Goal: Task Accomplishment & Management: Complete application form

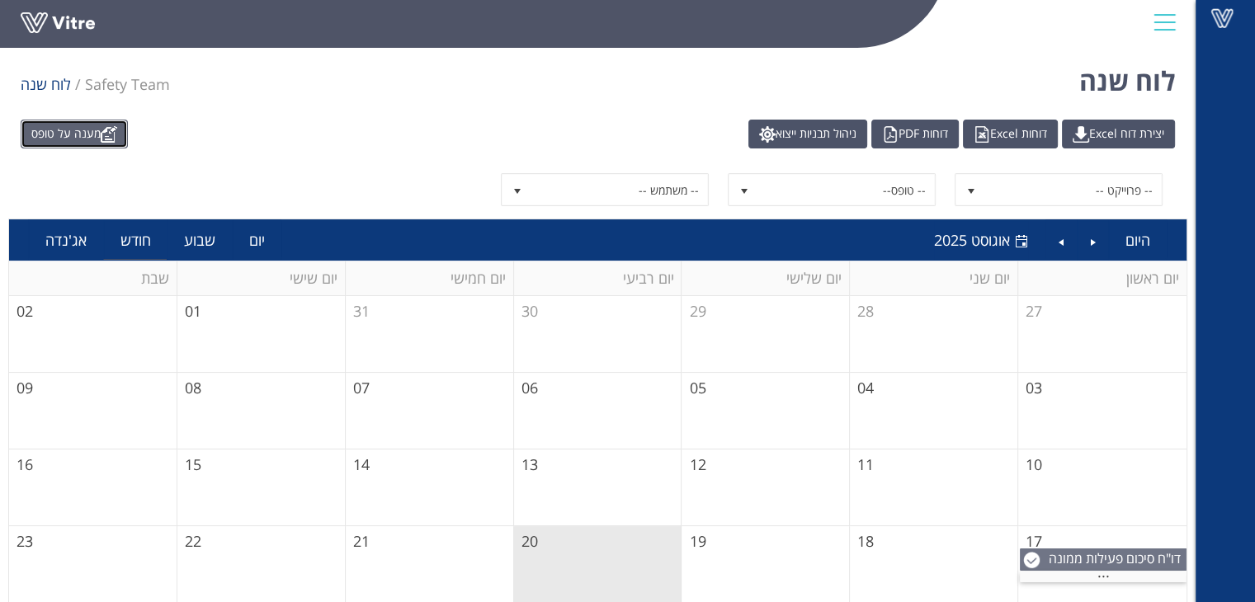
click at [49, 139] on link "מענה על טופס" at bounding box center [74, 134] width 107 height 29
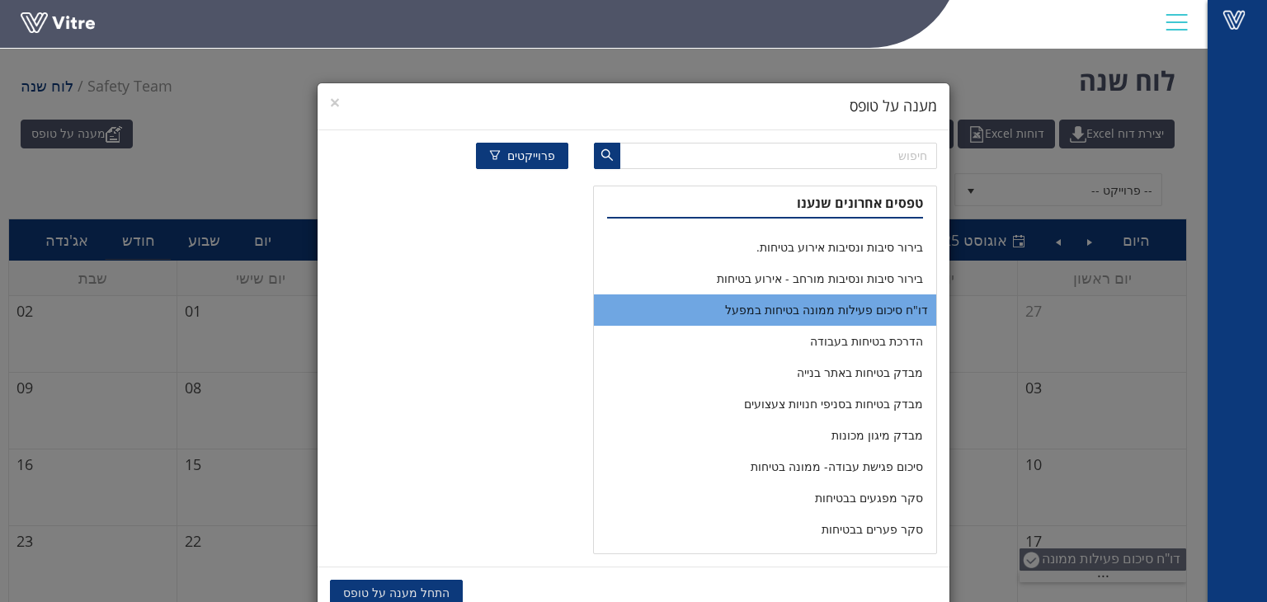
click at [861, 304] on li "דו"ח סיכום פעילות ממונה בטיחות במפעל" at bounding box center [765, 309] width 342 height 31
click at [525, 588] on span "העתקת נתונים" at bounding box center [520, 593] width 72 height 18
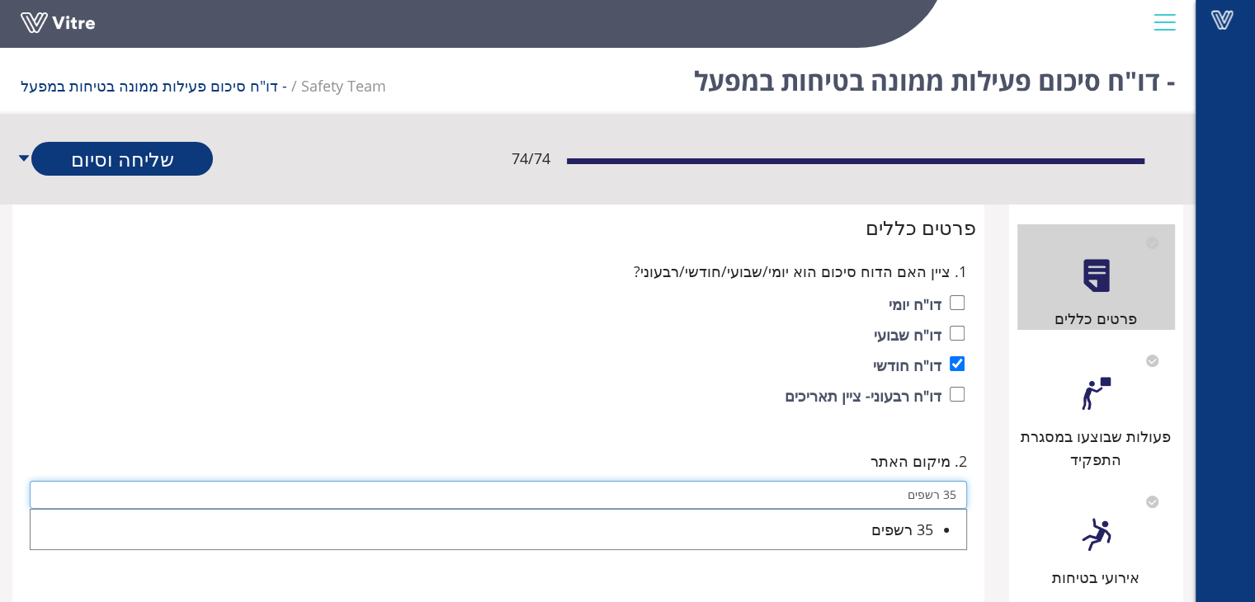
drag, startPoint x: 898, startPoint y: 496, endPoint x: 949, endPoint y: 582, distance: 101.0
click at [968, 534] on div "2. מיקום האתר 35 רשפים 35 רשפים" at bounding box center [498, 508] width 947 height 126
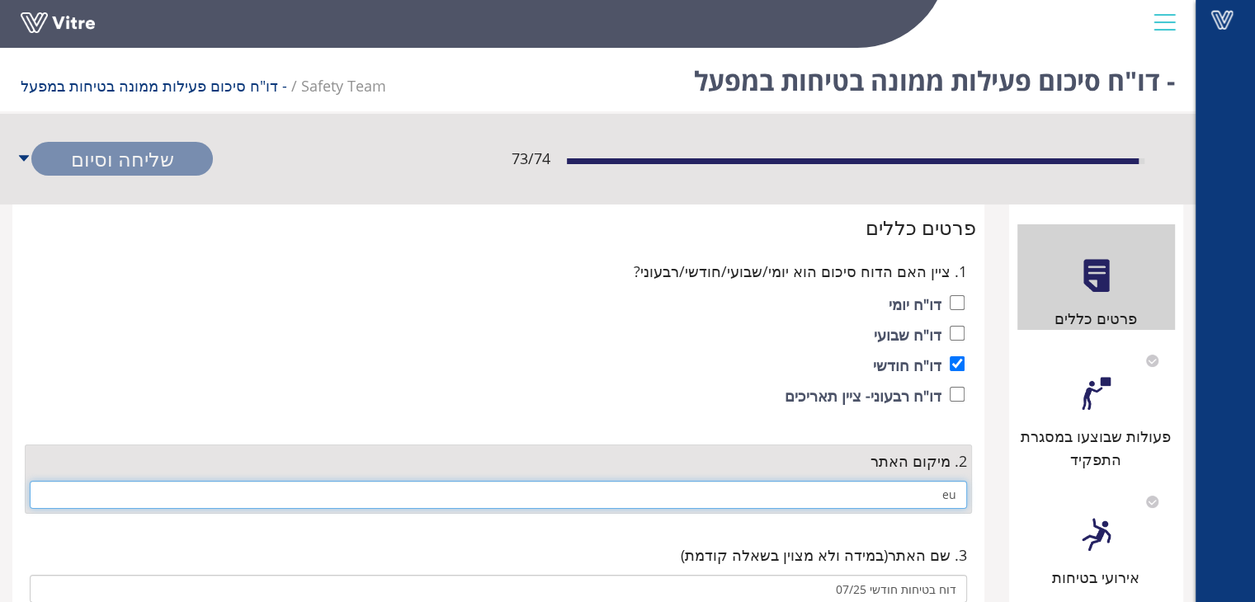
type input "e"
type input "ר"
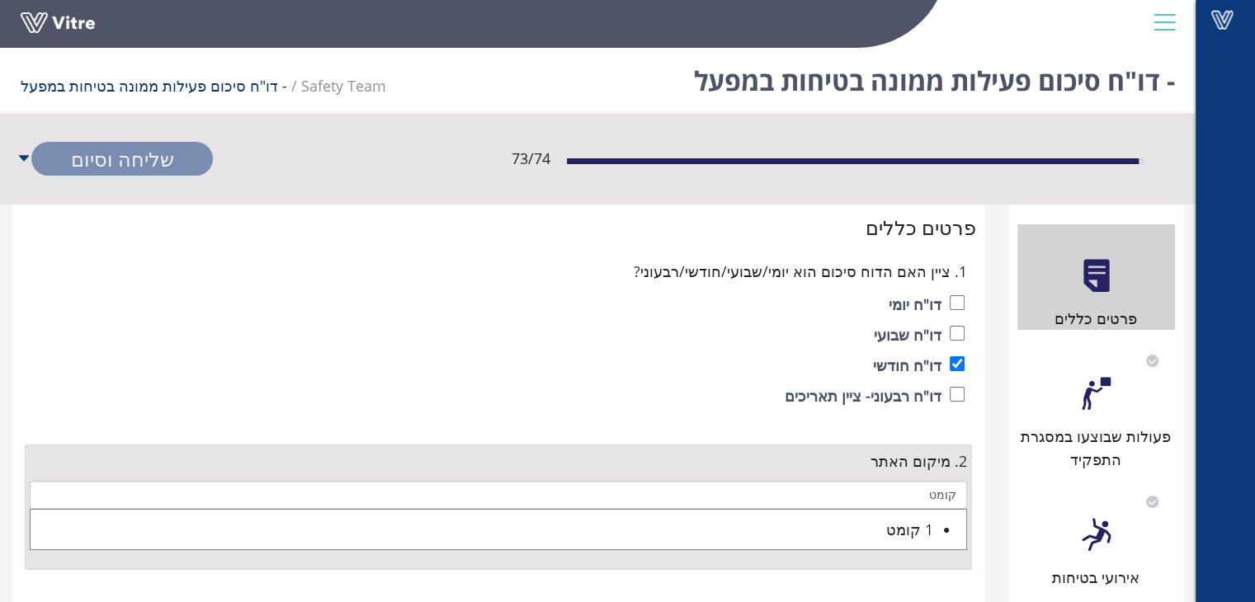
click at [765, 540] on div "1 קומט" at bounding box center [482, 529] width 902 height 23
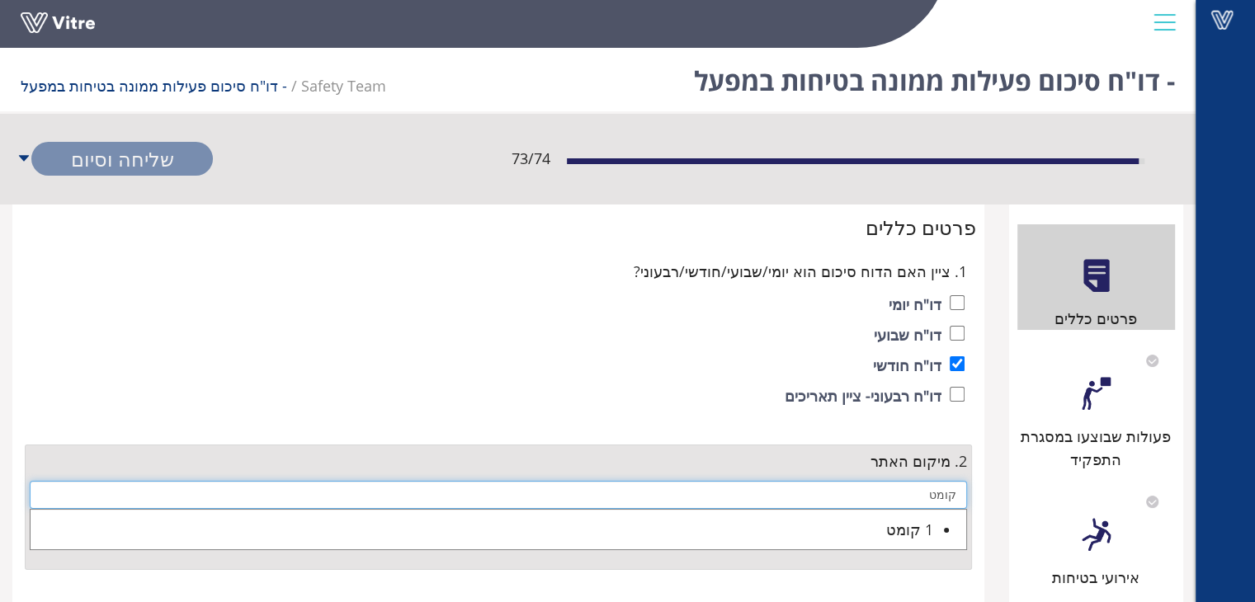
type input "1 קומט"
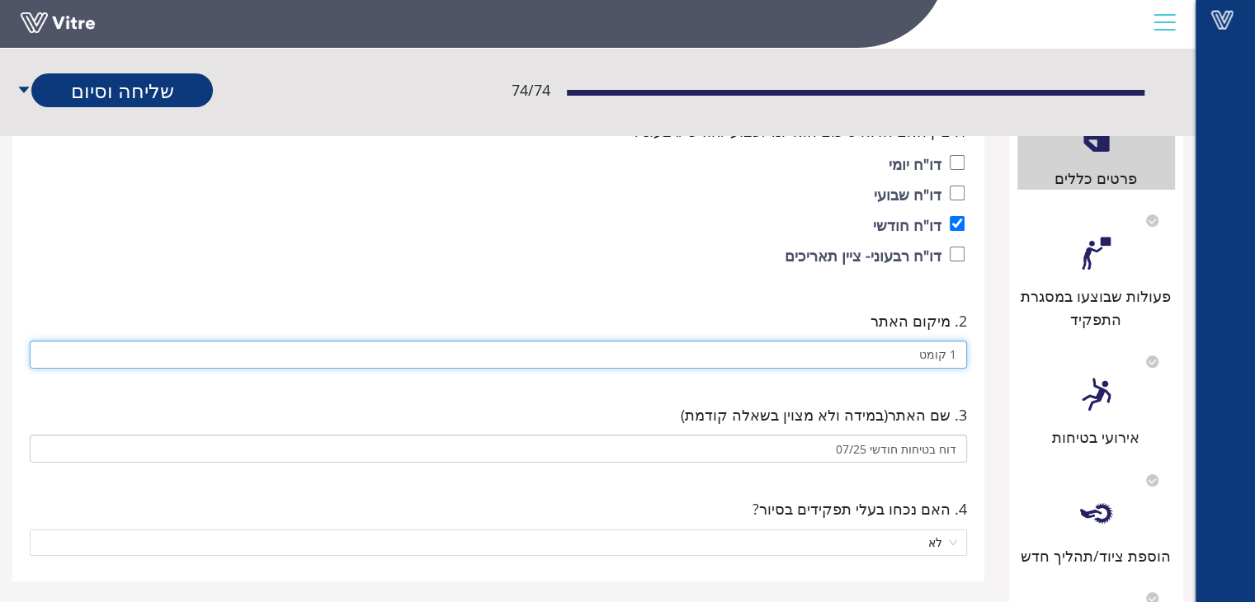
scroll to position [82, 0]
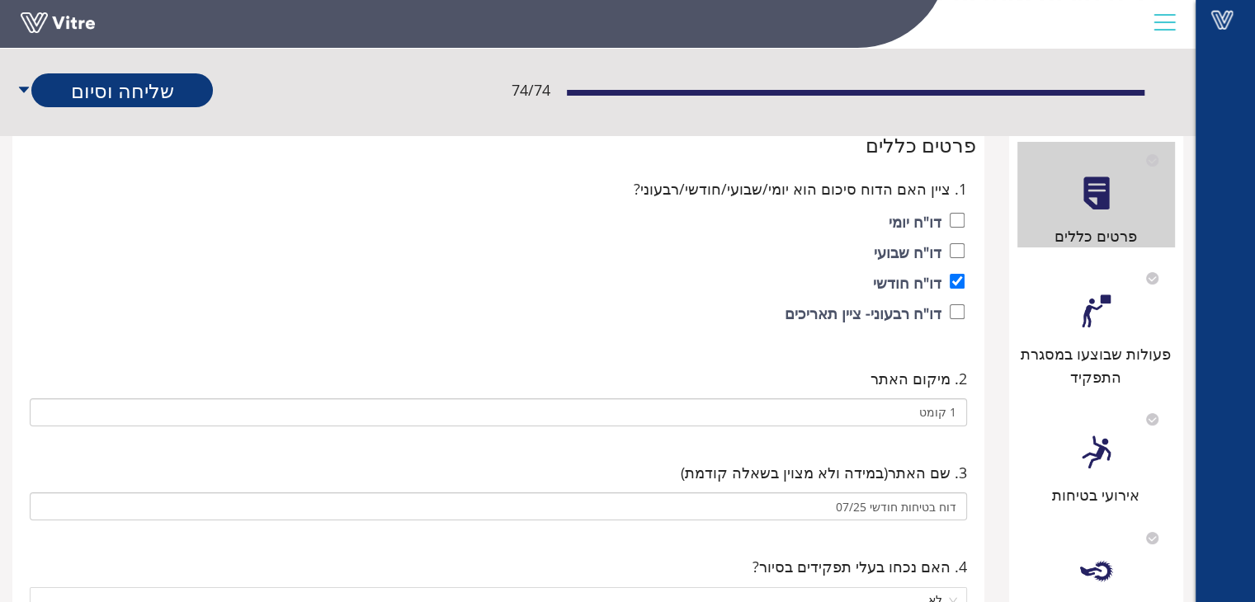
click at [1102, 327] on div at bounding box center [1095, 311] width 37 height 37
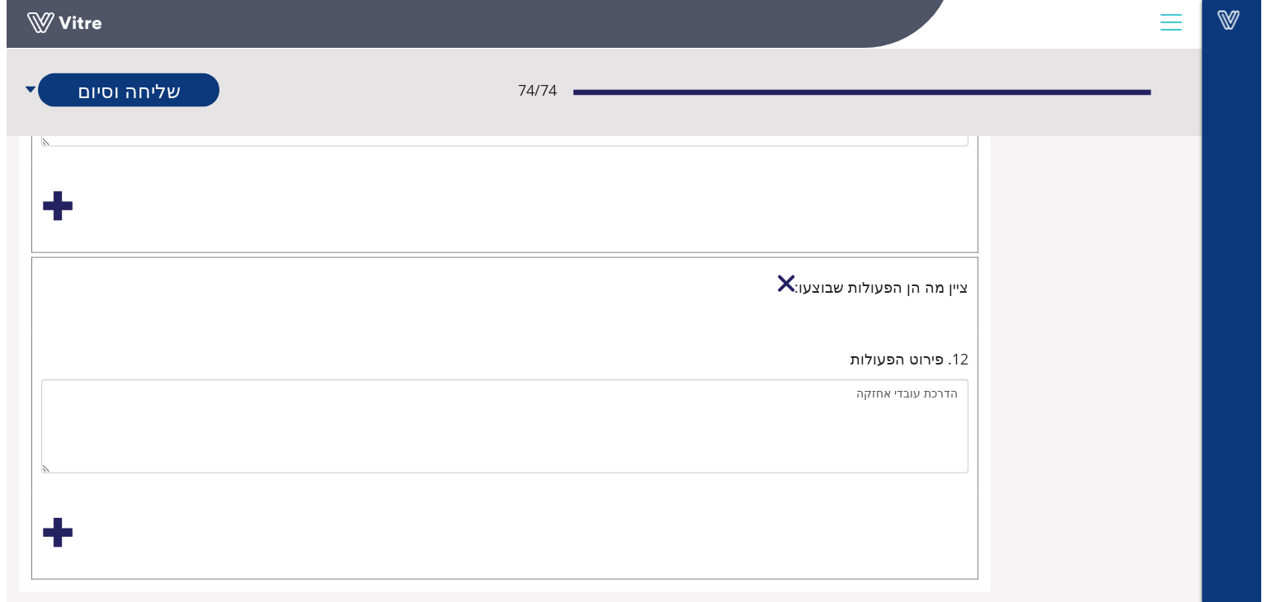
scroll to position [3558, 0]
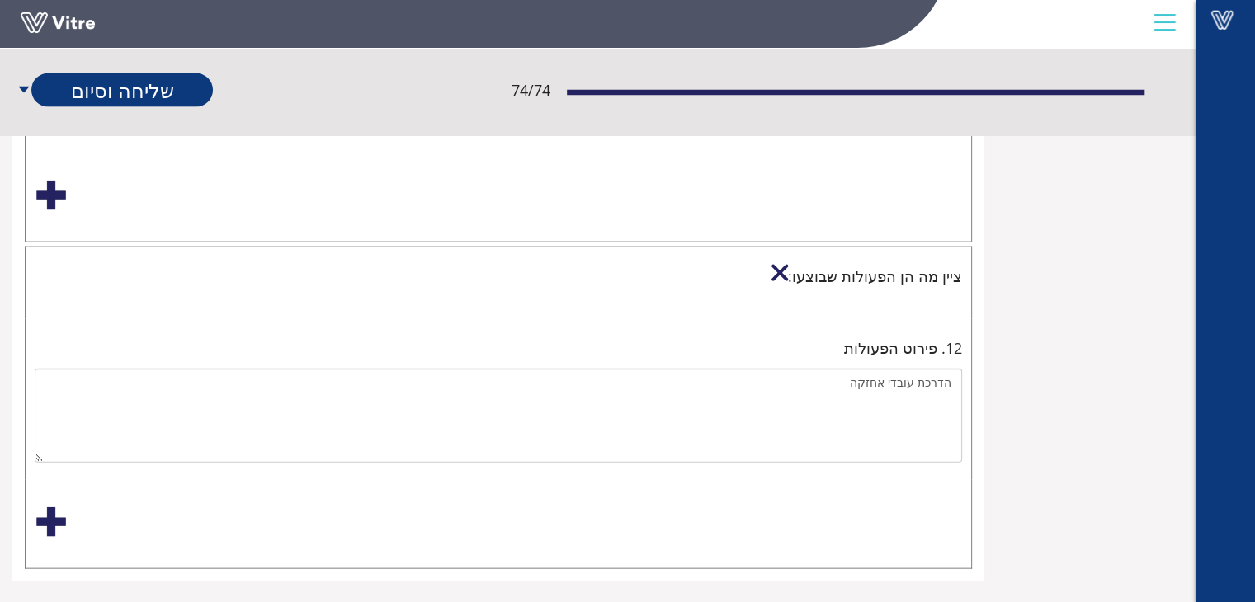
click at [788, 265] on div at bounding box center [779, 273] width 16 height 16
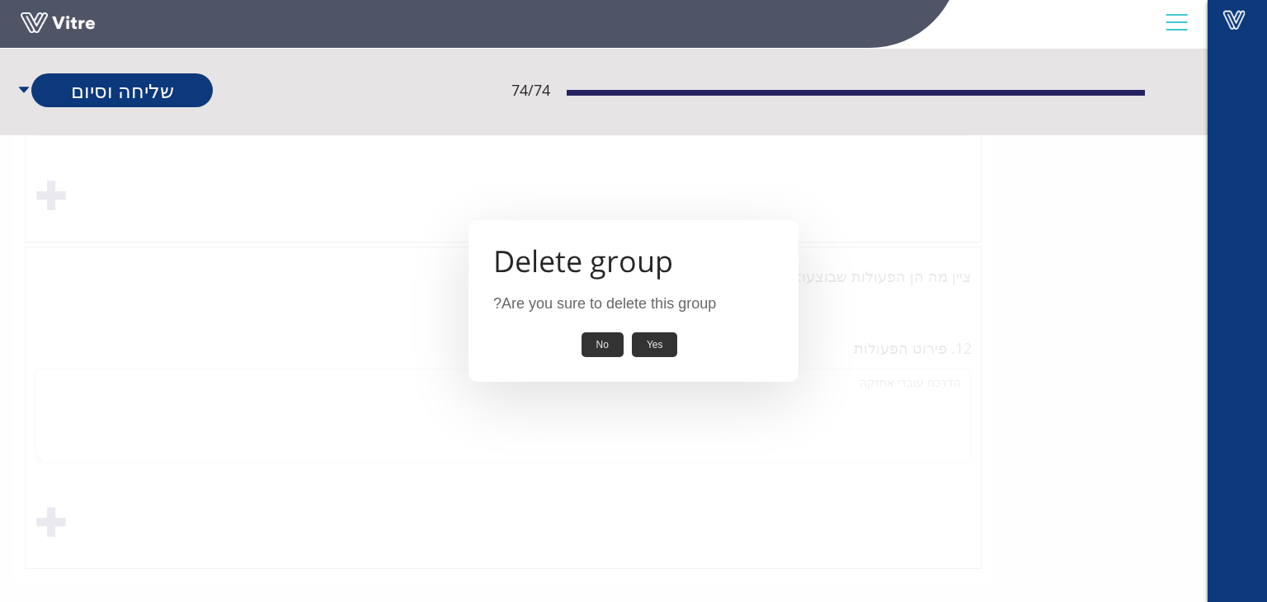
click at [662, 342] on button "Yes" at bounding box center [655, 345] width 46 height 26
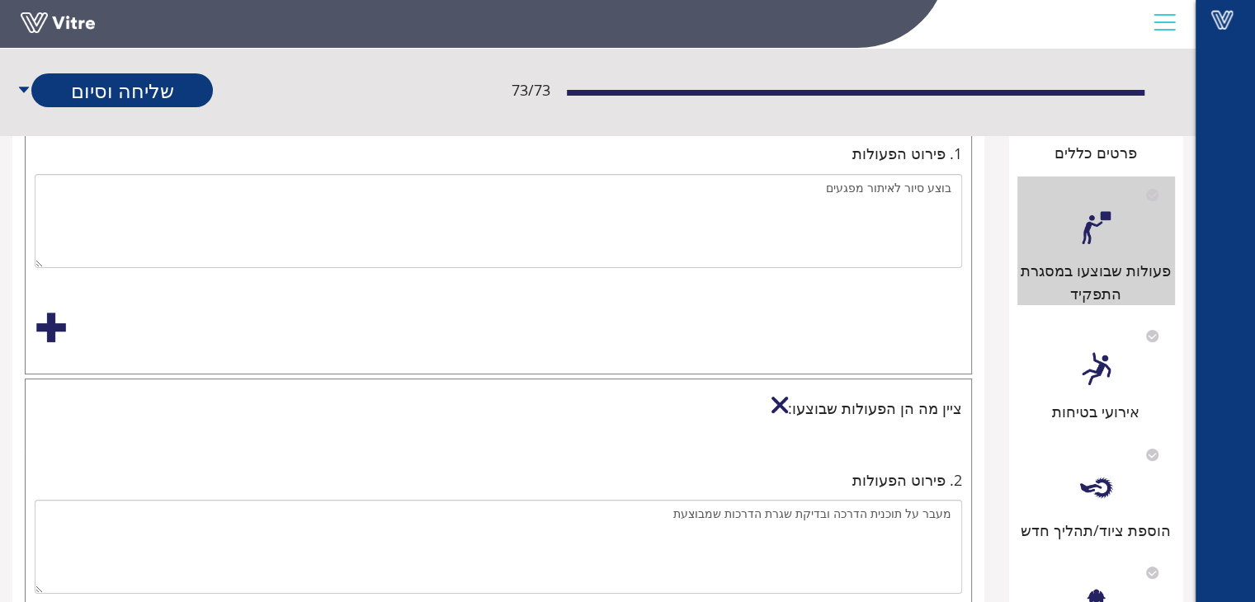
scroll to position [264, 0]
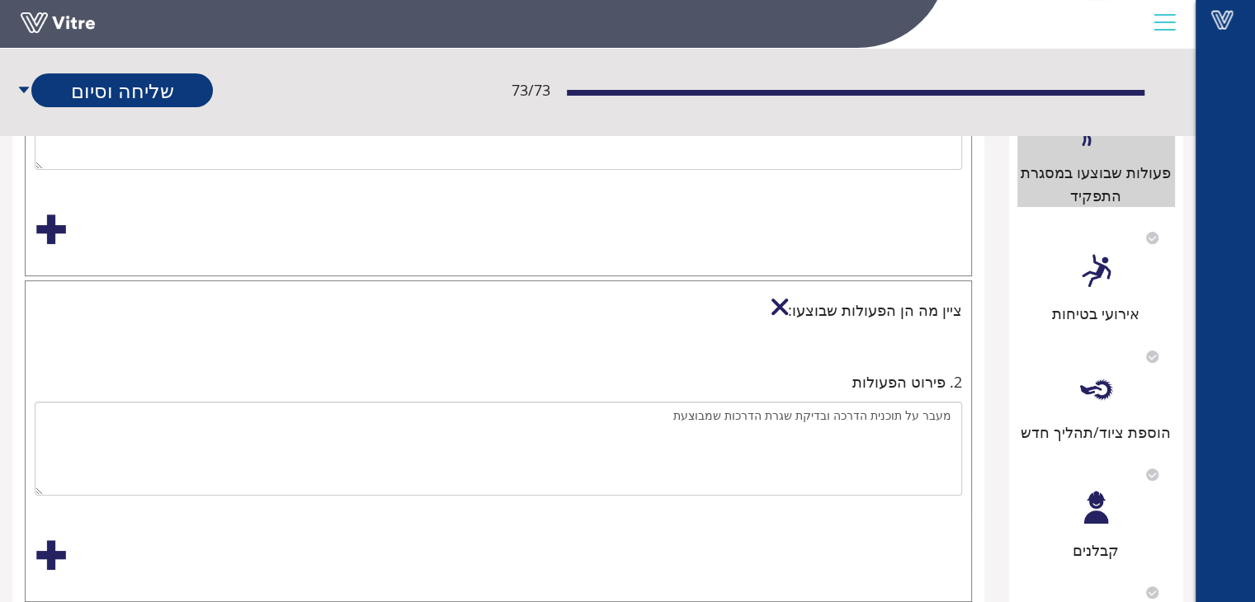
click at [1086, 423] on div "הוספת ציוד/תהליך חדש" at bounding box center [1096, 432] width 158 height 23
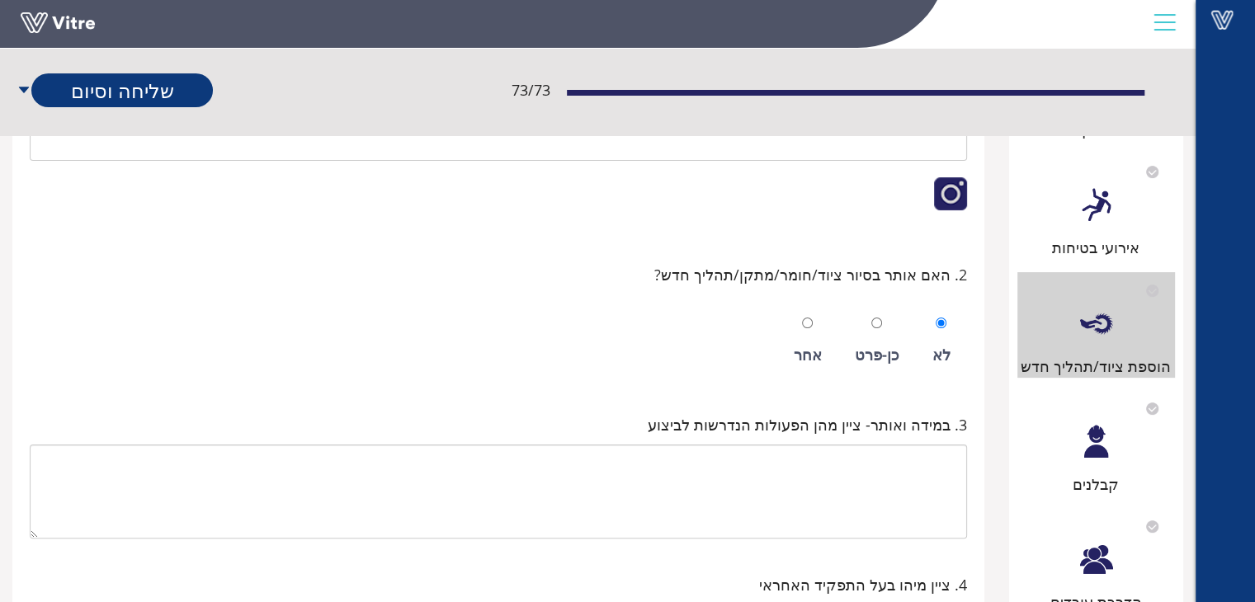
scroll to position [82, 0]
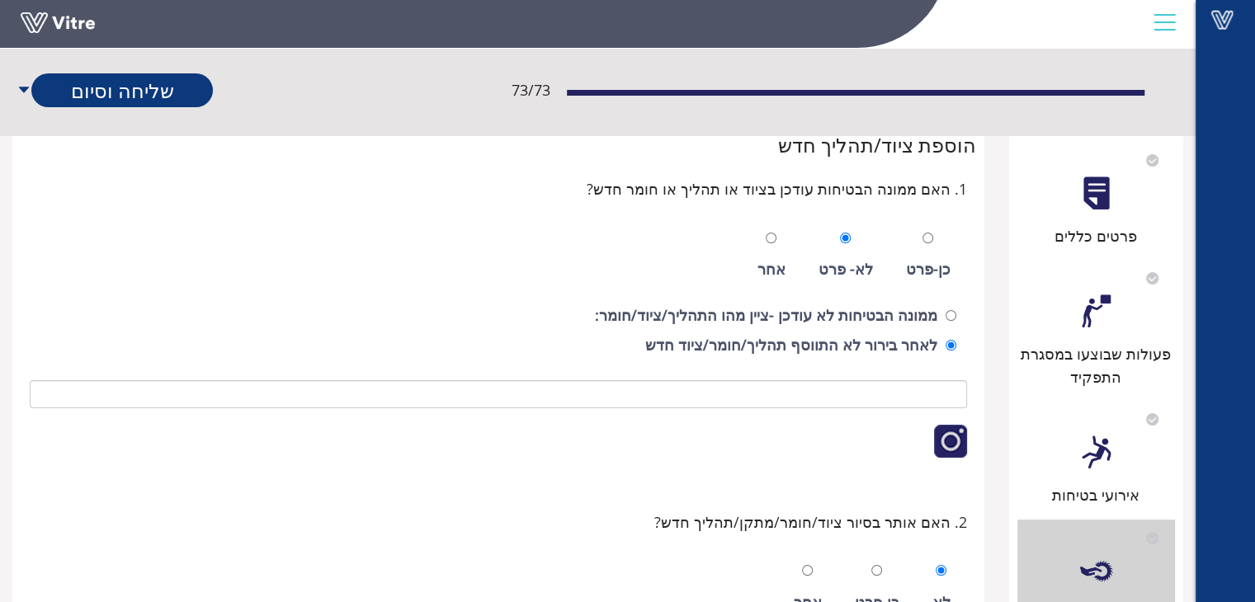
click at [1108, 321] on div at bounding box center [1095, 311] width 37 height 37
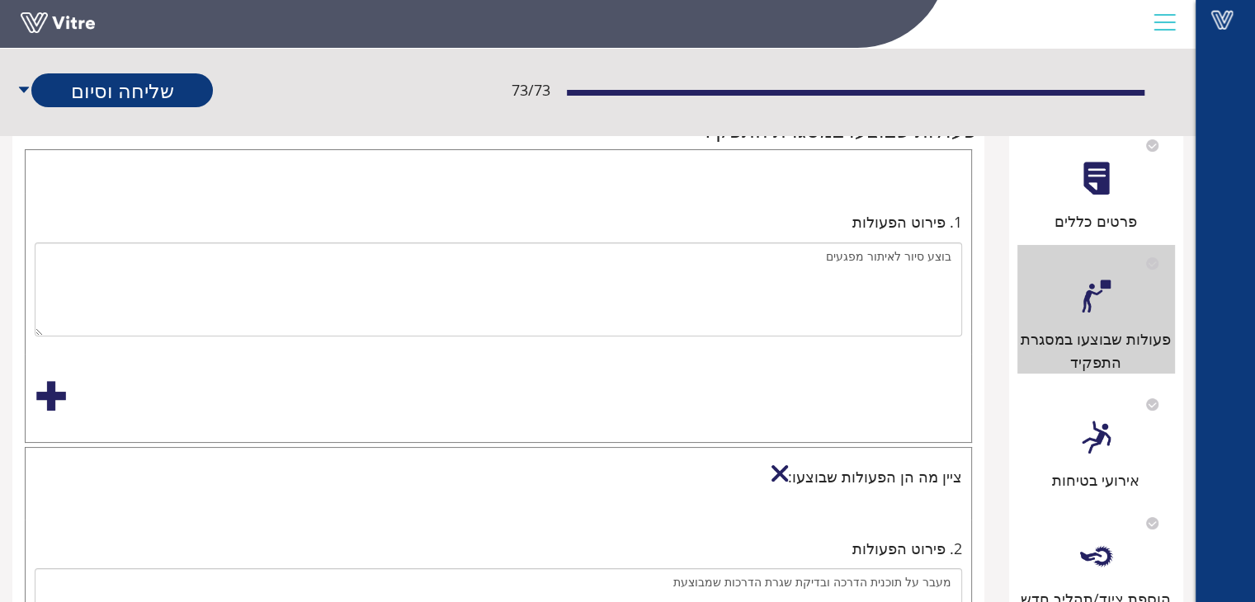
scroll to position [247, 0]
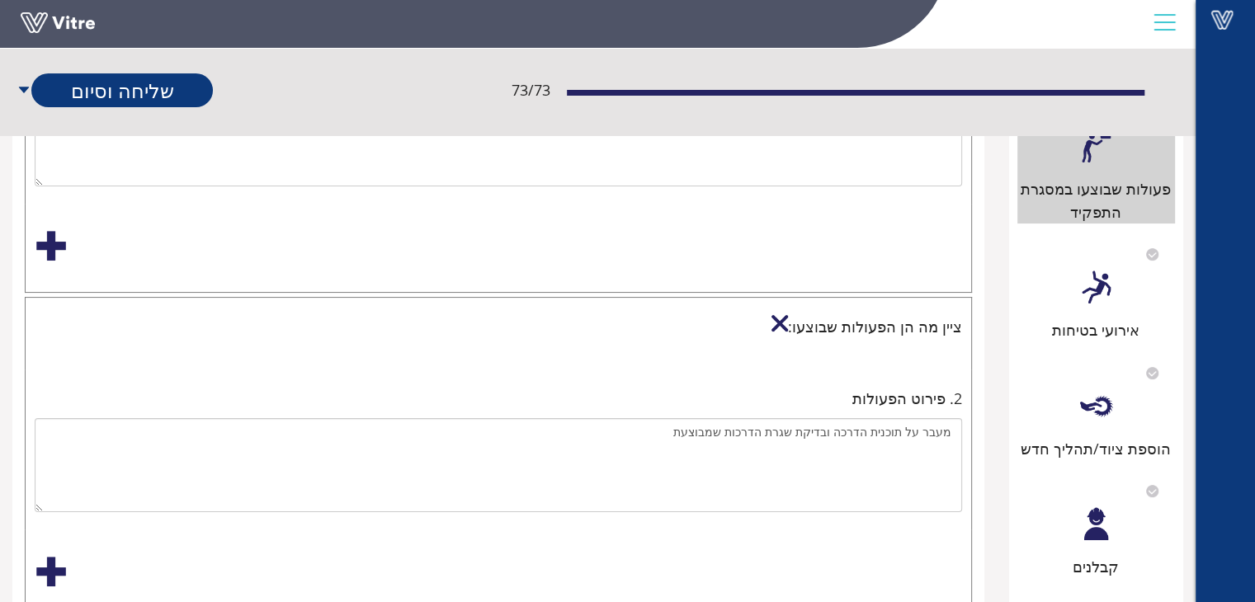
click at [1083, 307] on div "אירועי בטיחות" at bounding box center [1096, 289] width 158 height 106
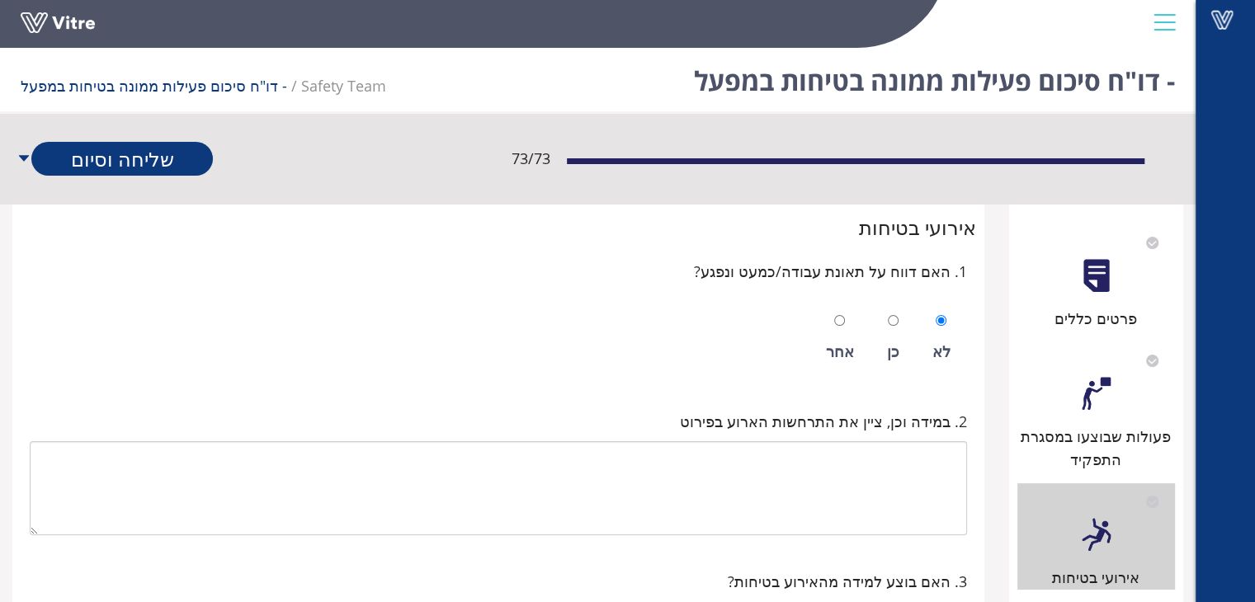
click at [1099, 462] on div "פעולות שבוצעו במסגרת התפקיד" at bounding box center [1096, 448] width 158 height 47
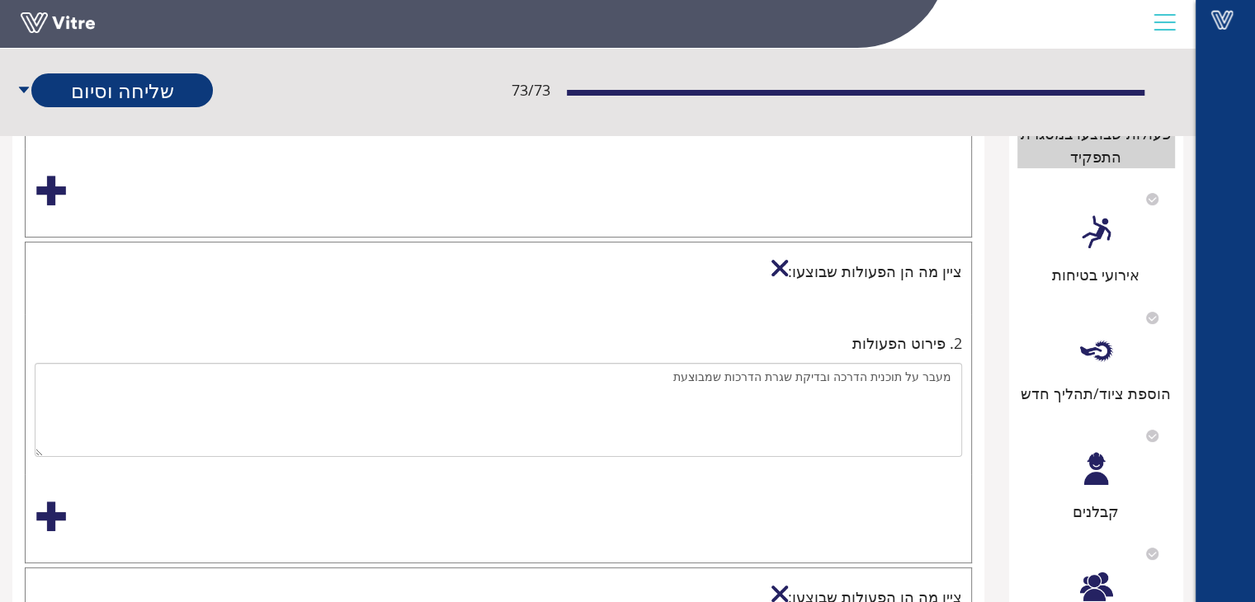
scroll to position [330, 0]
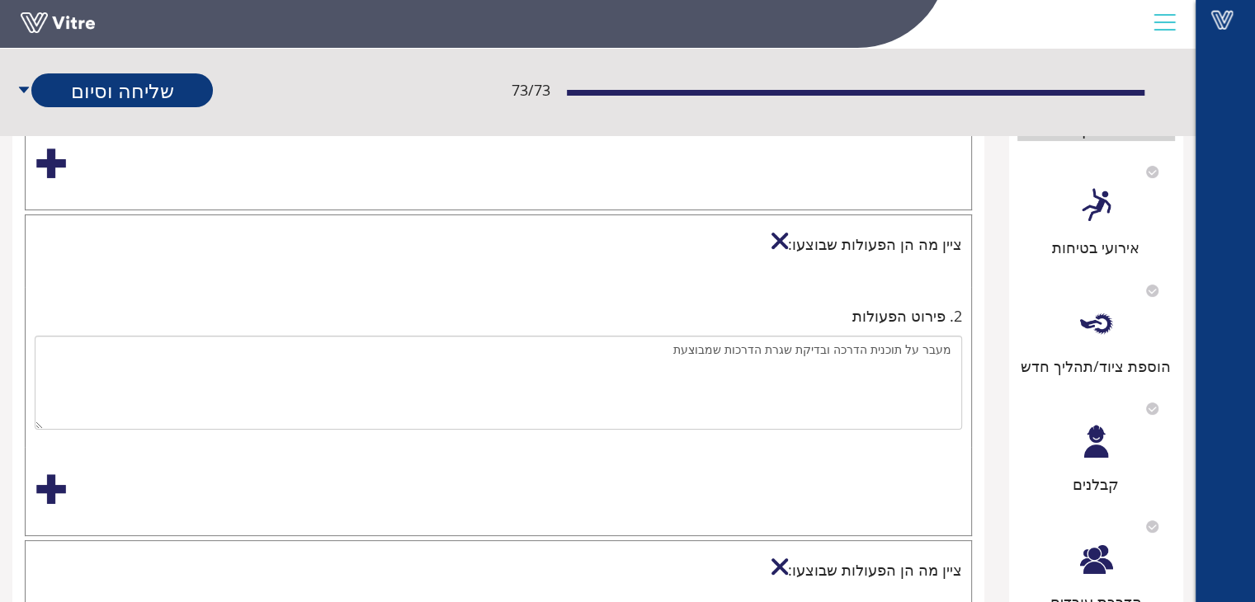
click at [1110, 355] on div "הוספת ציוד/תהליך חדש" at bounding box center [1096, 366] width 158 height 23
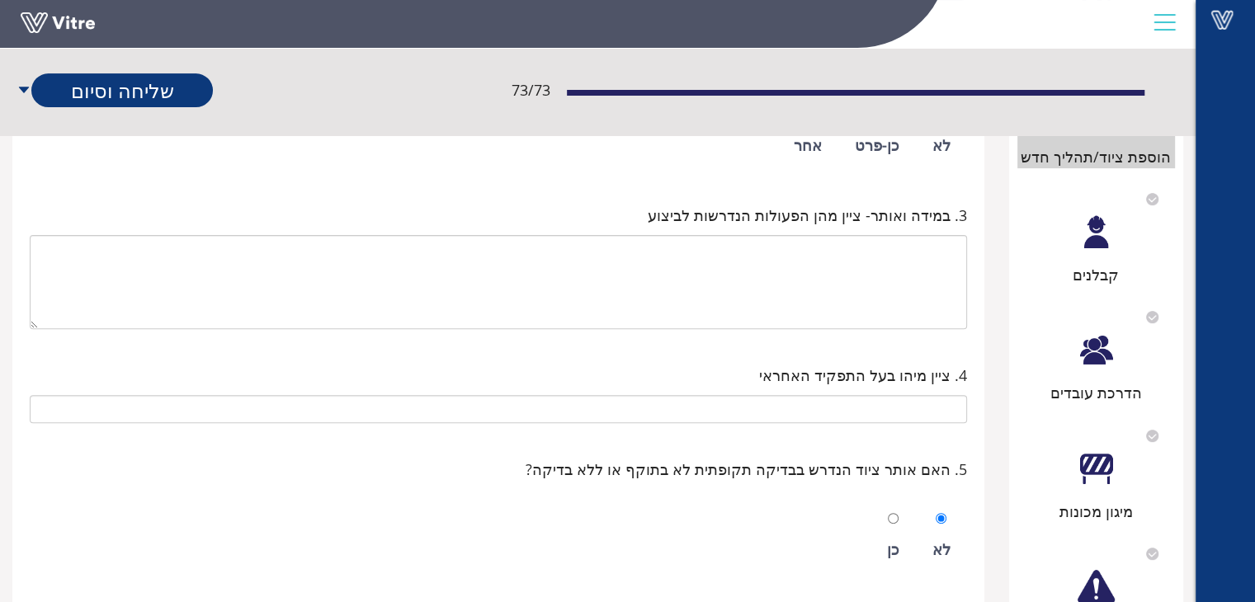
scroll to position [495, 0]
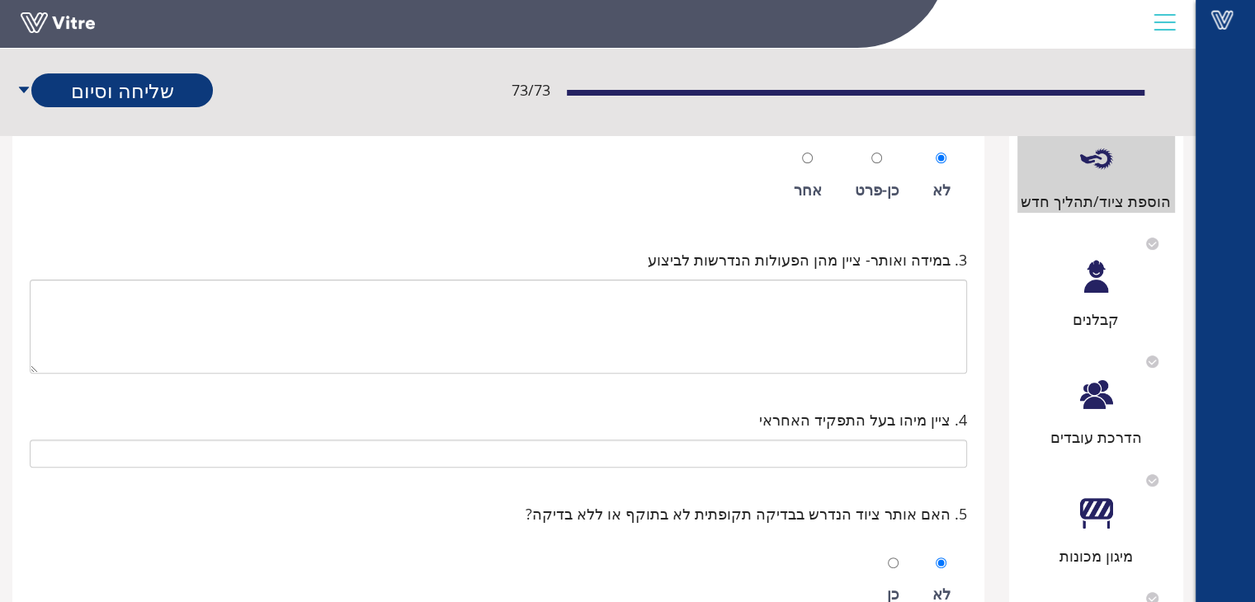
click at [1102, 402] on div at bounding box center [1095, 394] width 37 height 37
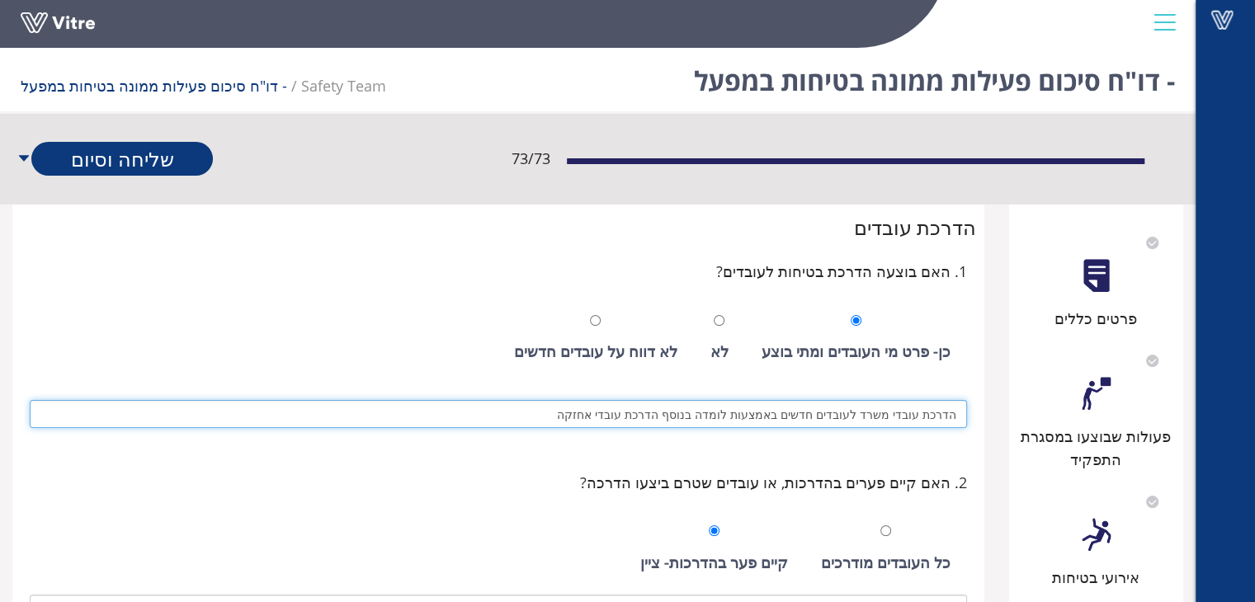
drag, startPoint x: 581, startPoint y: 413, endPoint x: 865, endPoint y: 414, distance: 284.6
click at [865, 414] on input "הדרכת עובדי משרד לעובדים חדשים באמצעות לומדה בנוסף הדרכת עובדי אחזקה" at bounding box center [498, 414] width 937 height 28
click at [775, 408] on input "הדרכת עובדי משרד לעובדים חדשים באמצעות לומדה בנוסף הדרכת עובדי אחזקה" at bounding box center [498, 414] width 937 height 28
drag, startPoint x: 581, startPoint y: 417, endPoint x: 863, endPoint y: 420, distance: 282.1
click at [863, 420] on input "הדרכת עובדי משרד לעובדים חדשים באמצעות לומדה בנוסף הדרכת עובדי אחזקה" at bounding box center [498, 414] width 937 height 28
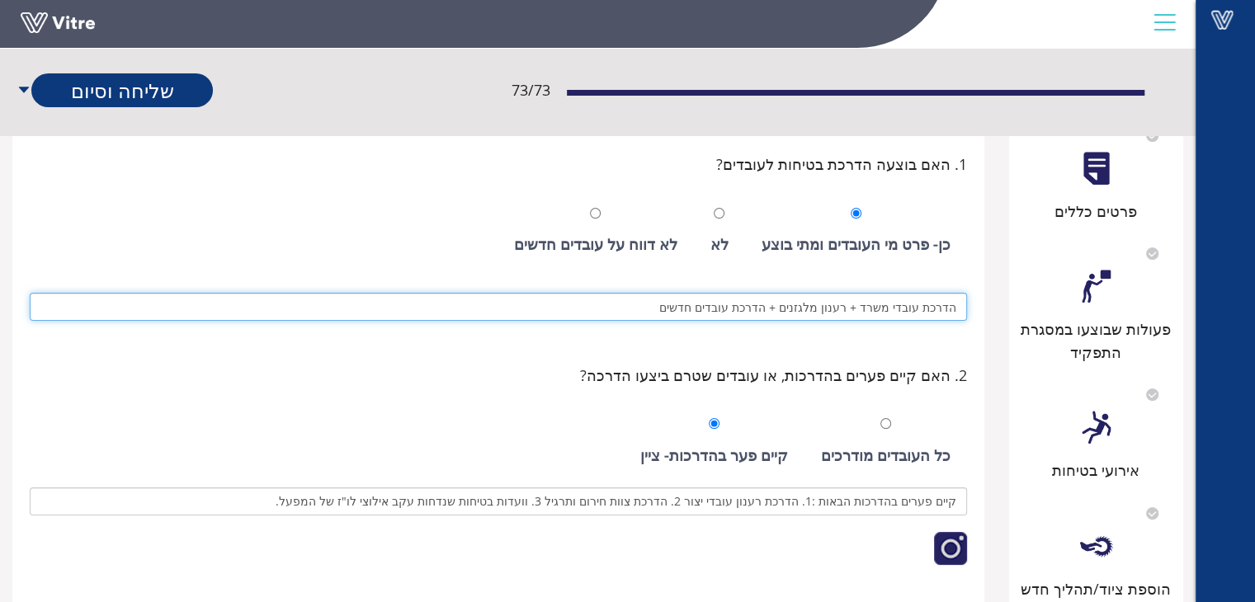
scroll to position [165, 0]
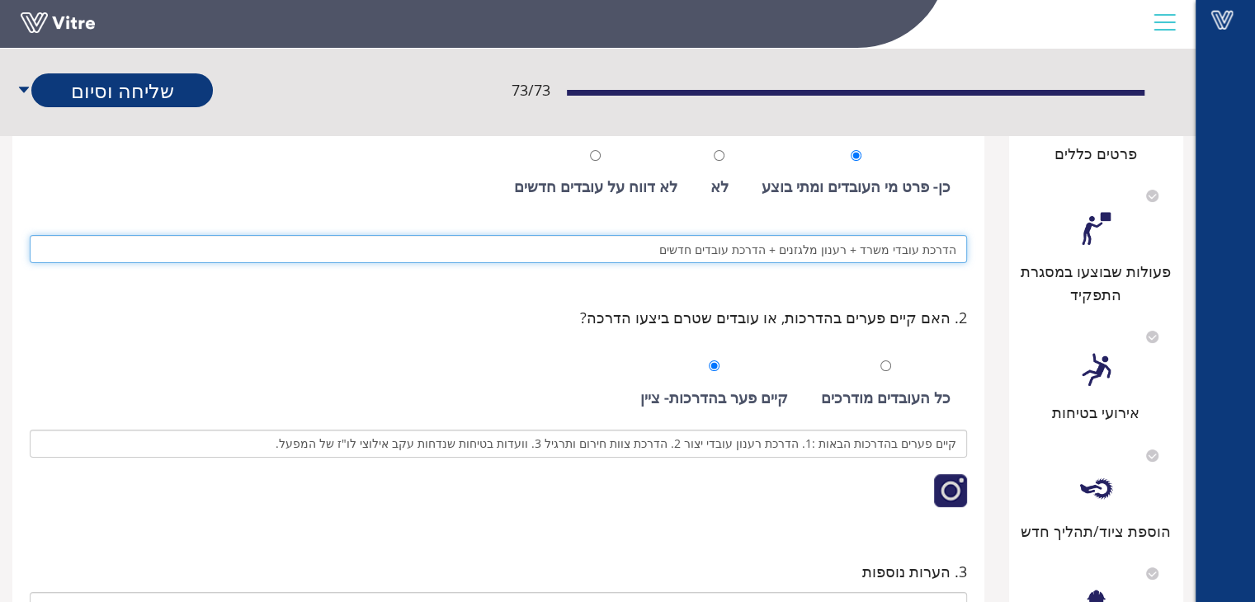
type input "הדרכת עובדי משרד + רענון מלגזנים + הדרכת עובדים חדשים"
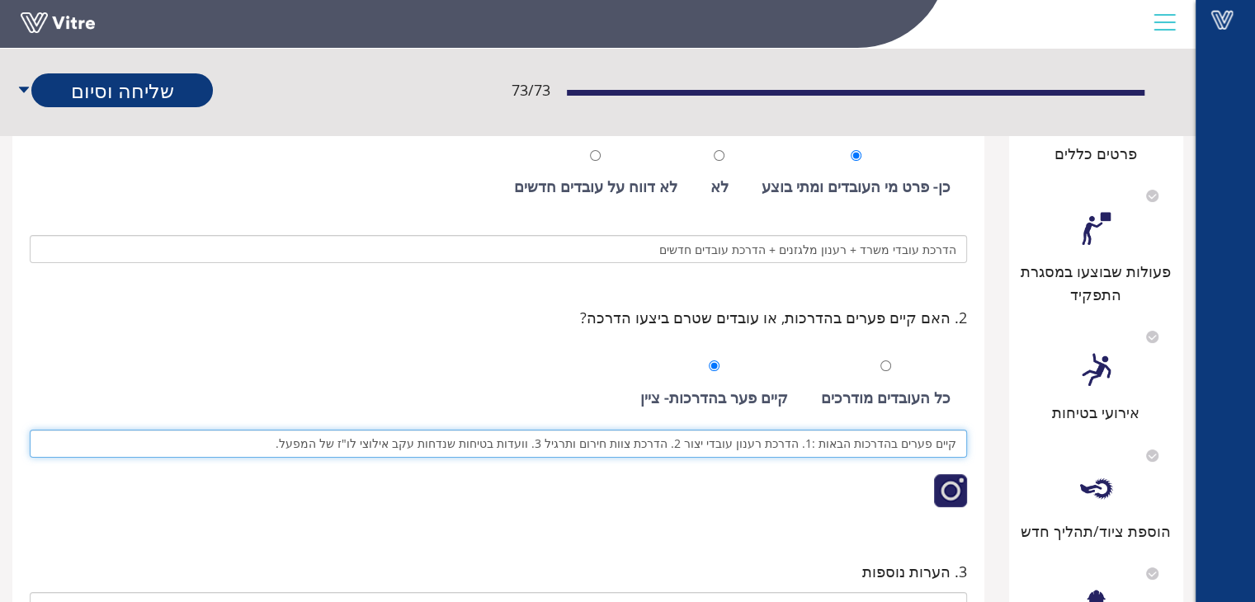
drag, startPoint x: 704, startPoint y: 440, endPoint x: 726, endPoint y: 448, distance: 23.8
click at [726, 448] on input "קיים פערים בהדרכות הבאות :1. הדרכת רענון עובדי יצור 2. הדרכת צוות חירום ותרגיל …" at bounding box center [498, 444] width 937 height 28
drag, startPoint x: 317, startPoint y: 443, endPoint x: 691, endPoint y: 450, distance: 374.6
click at [691, 450] on input "קיים פערים בהדרכות הבאות :1. הדרכת רענון עובדימחסן2. הדרכת צוות חירום ותרגיל 3.…" at bounding box center [498, 444] width 937 height 28
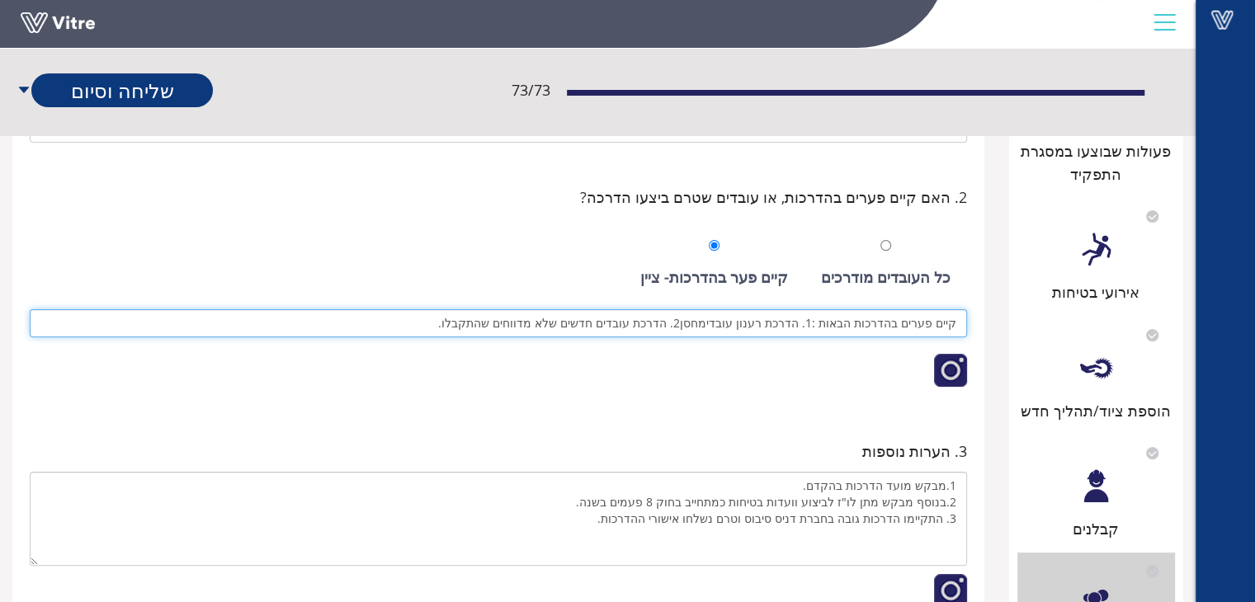
scroll to position [412, 0]
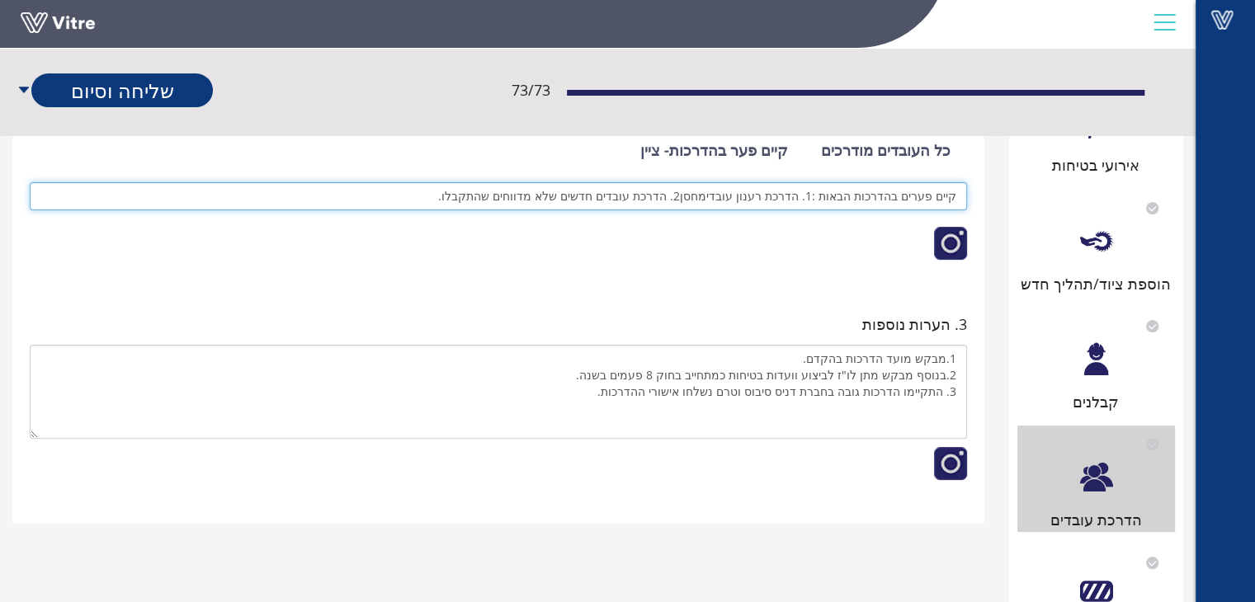
type input "קיים פערים בהדרכות הבאות :1. הדרכת רענון עובדימחסן2. הדרכת עובדים חדשים שלא מדו…"
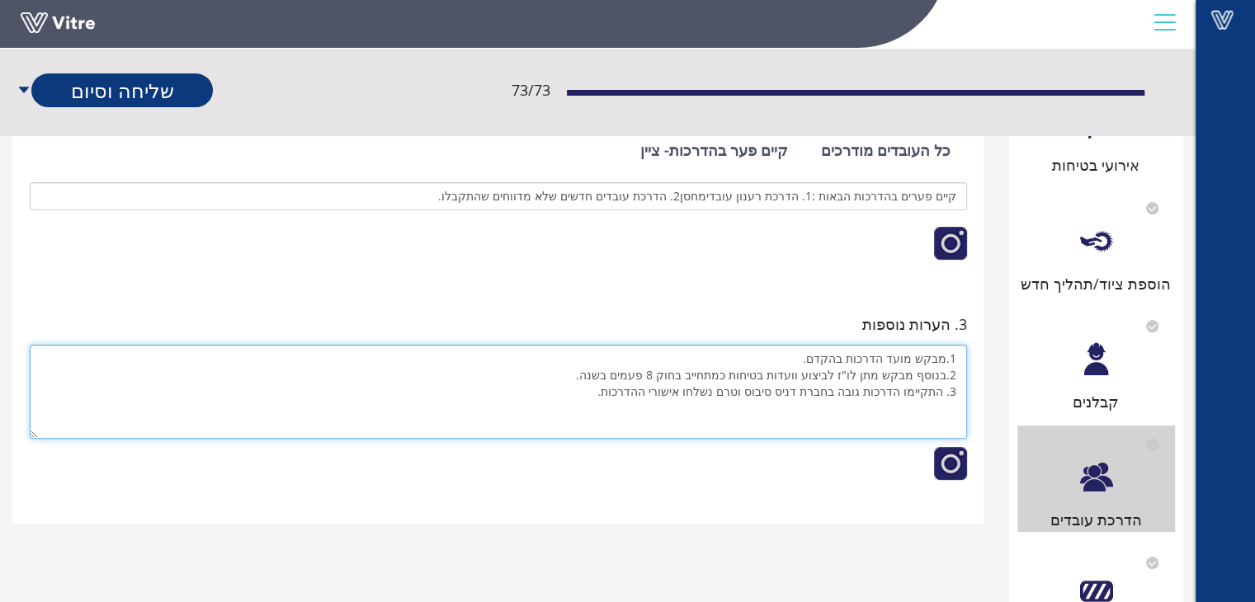
drag, startPoint x: 617, startPoint y: 415, endPoint x: 963, endPoint y: 378, distance: 347.6
click at [963, 378] on textarea "1.מבקש מועד הדרכות בהקדם. 2.בנוסף מבקש מתן לו"ז לביצוע וועדות בטיחות כמתחייב בח…" at bounding box center [498, 392] width 937 height 94
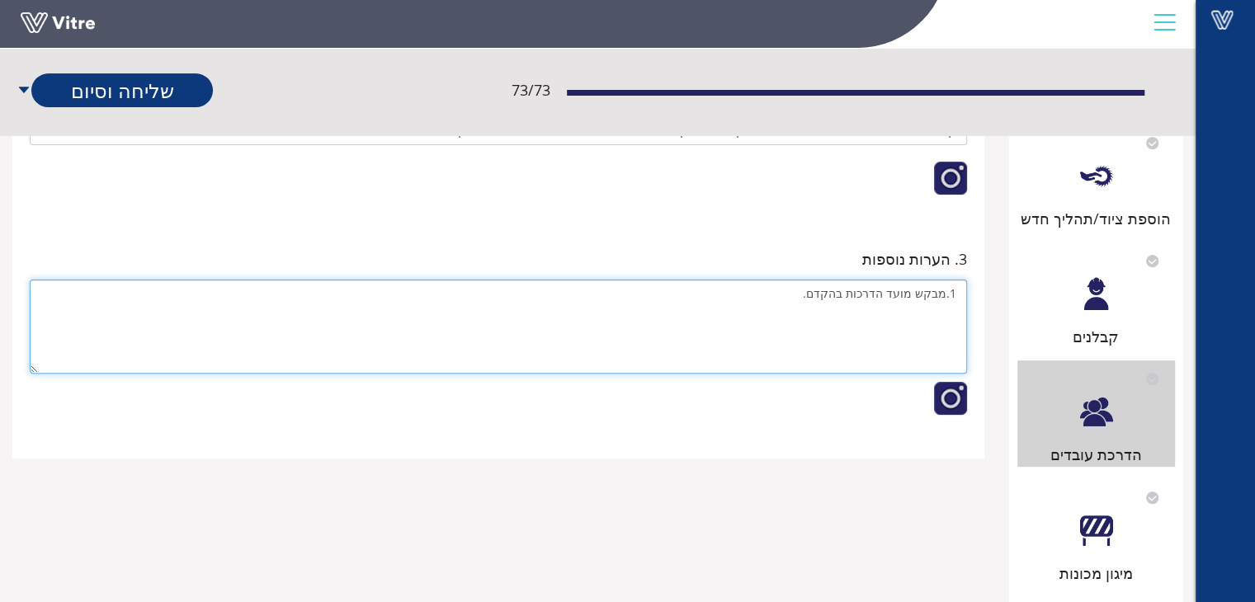
scroll to position [577, 0]
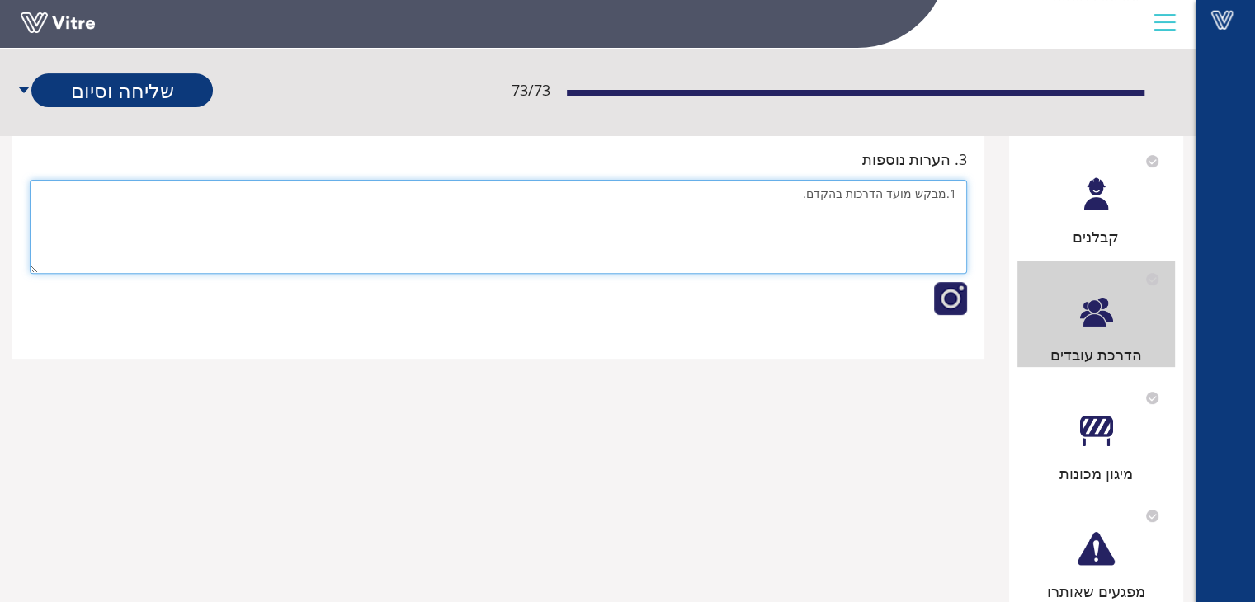
type textarea "1.מבקש מועד הדרכות בהקדם."
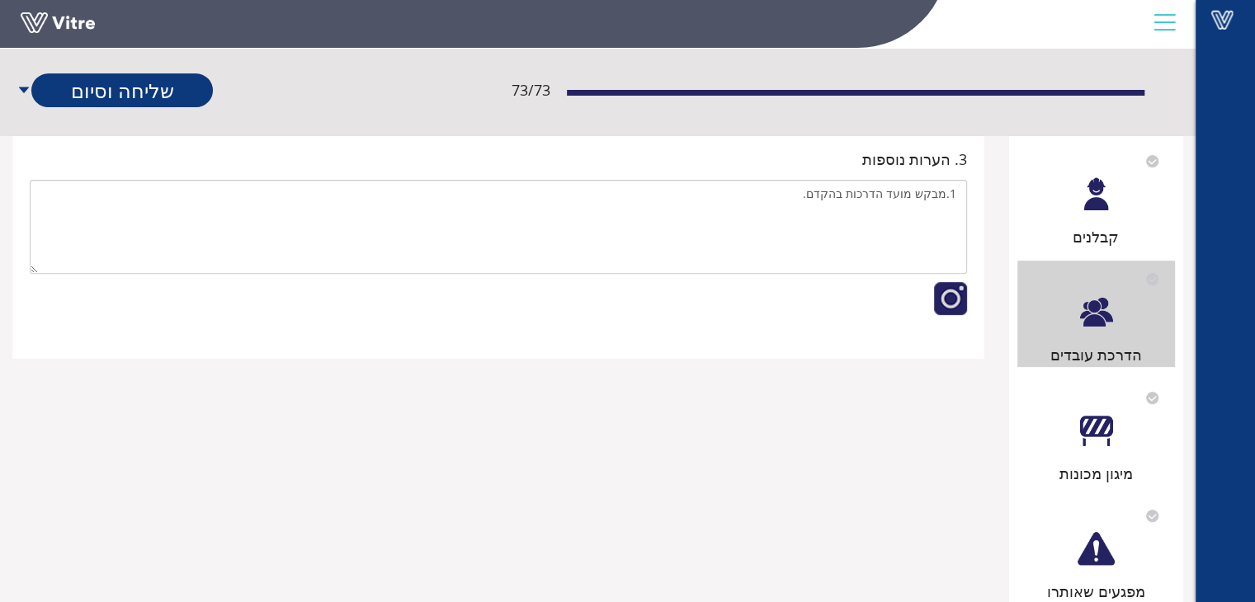
click at [1095, 453] on div "מיגון מכונות" at bounding box center [1096, 432] width 158 height 106
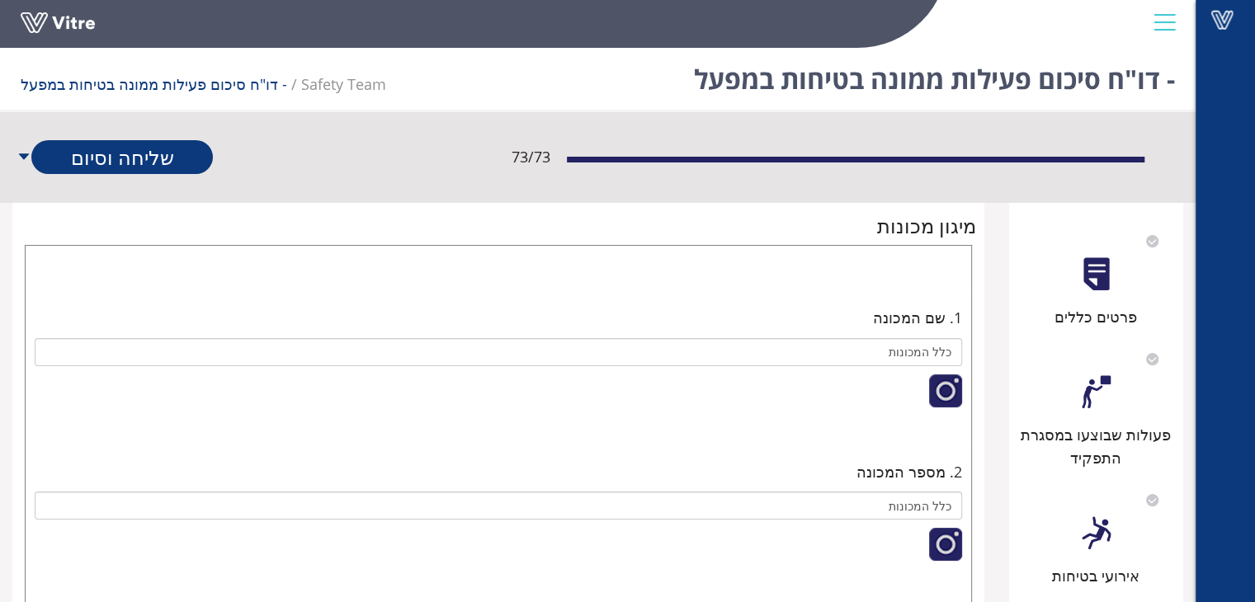
scroll to position [0, 0]
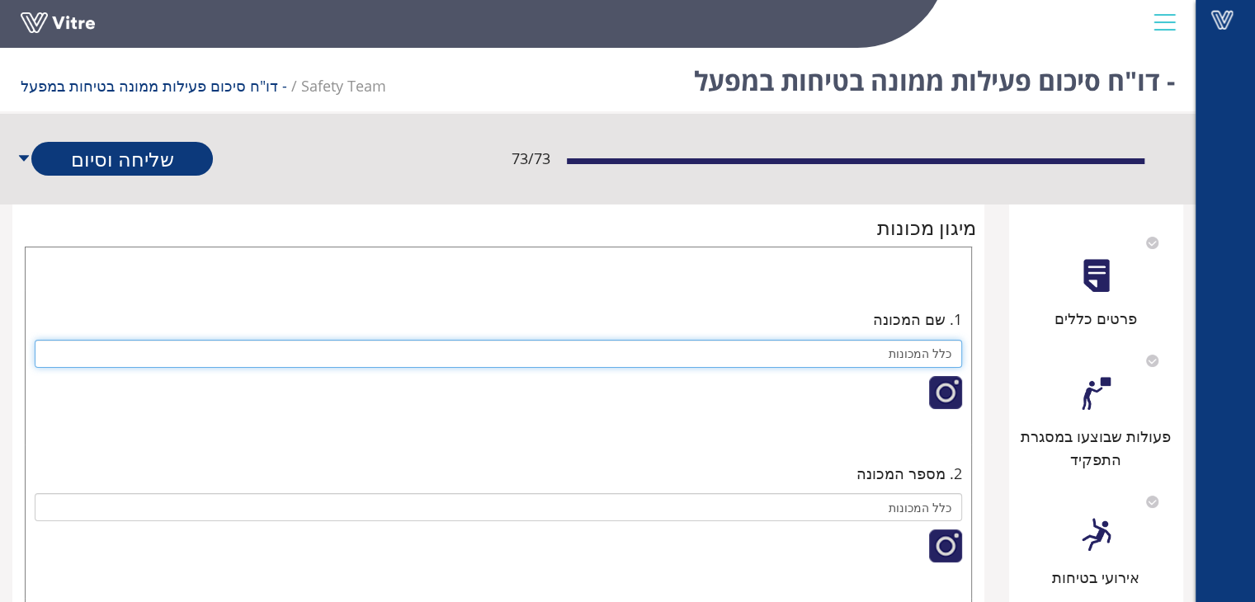
drag, startPoint x: 889, startPoint y: 354, endPoint x: 567, endPoint y: 440, distance: 333.8
click at [921, 370] on div "כלל המכונות" at bounding box center [498, 383] width 927 height 87
type input "כ"
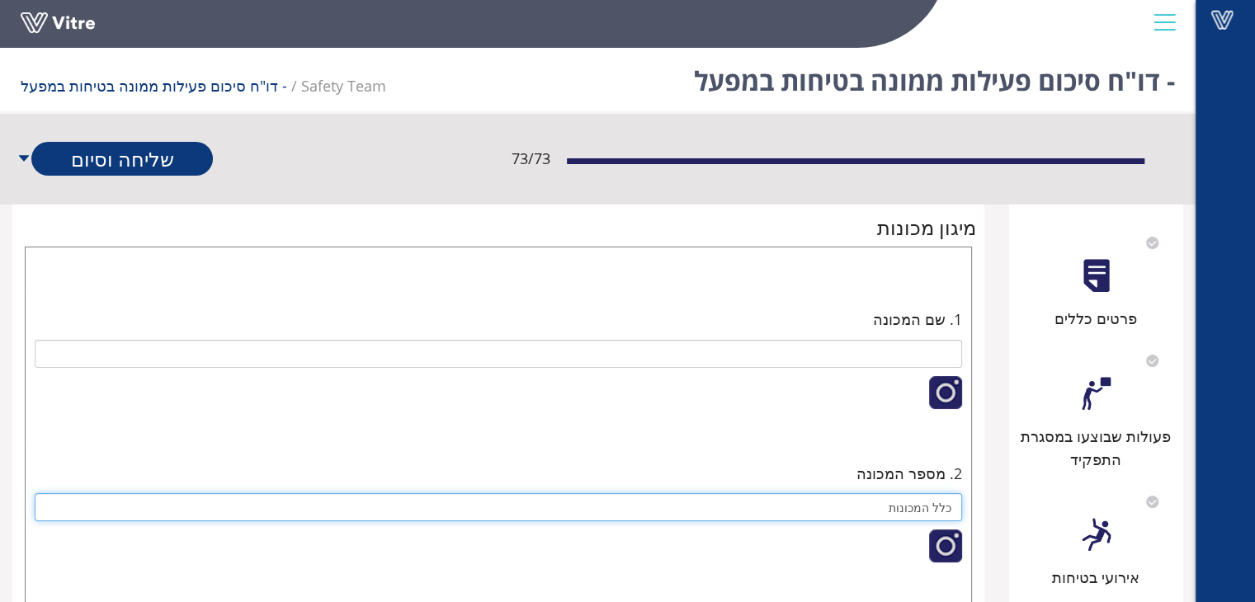
drag, startPoint x: 882, startPoint y: 507, endPoint x: 964, endPoint y: 512, distance: 81.8
click at [964, 512] on div "2. מספר המכונה כלל המכונות" at bounding box center [498, 522] width 937 height 130
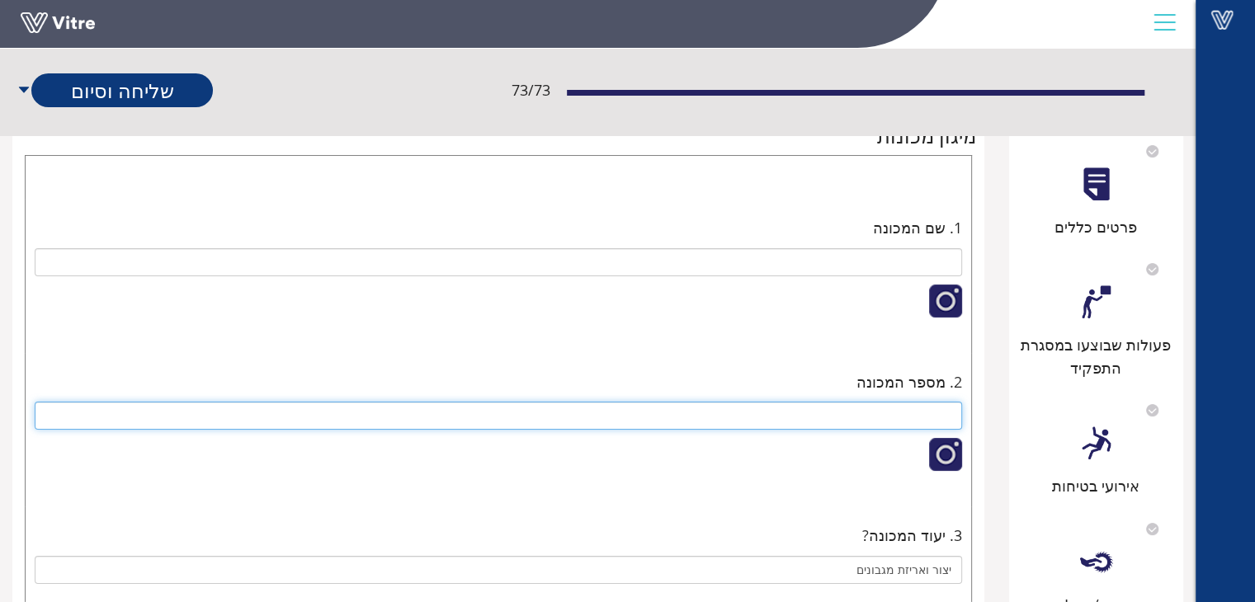
scroll to position [247, 0]
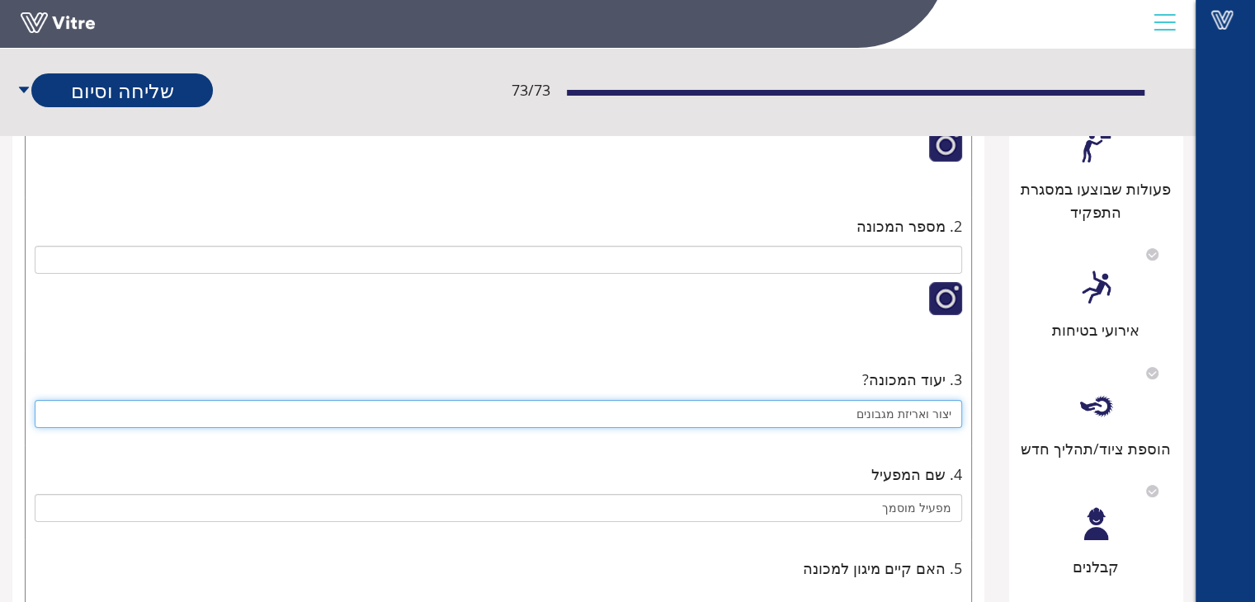
drag, startPoint x: 846, startPoint y: 419, endPoint x: 975, endPoint y: 417, distance: 129.5
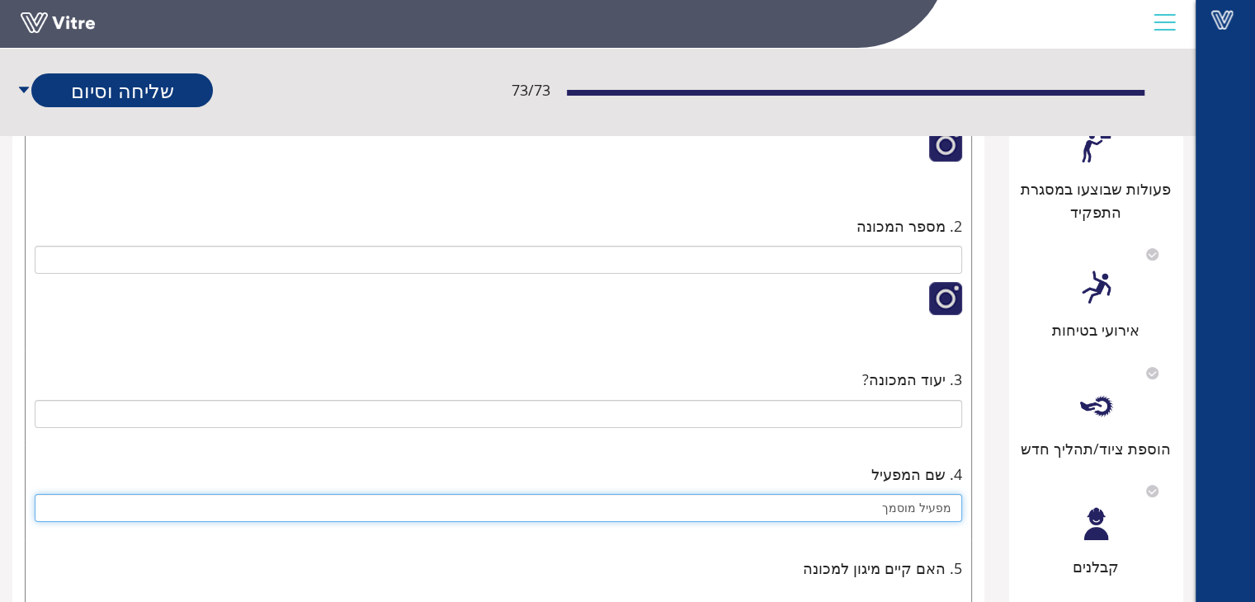
drag, startPoint x: 854, startPoint y: 509, endPoint x: 979, endPoint y: 502, distance: 125.6
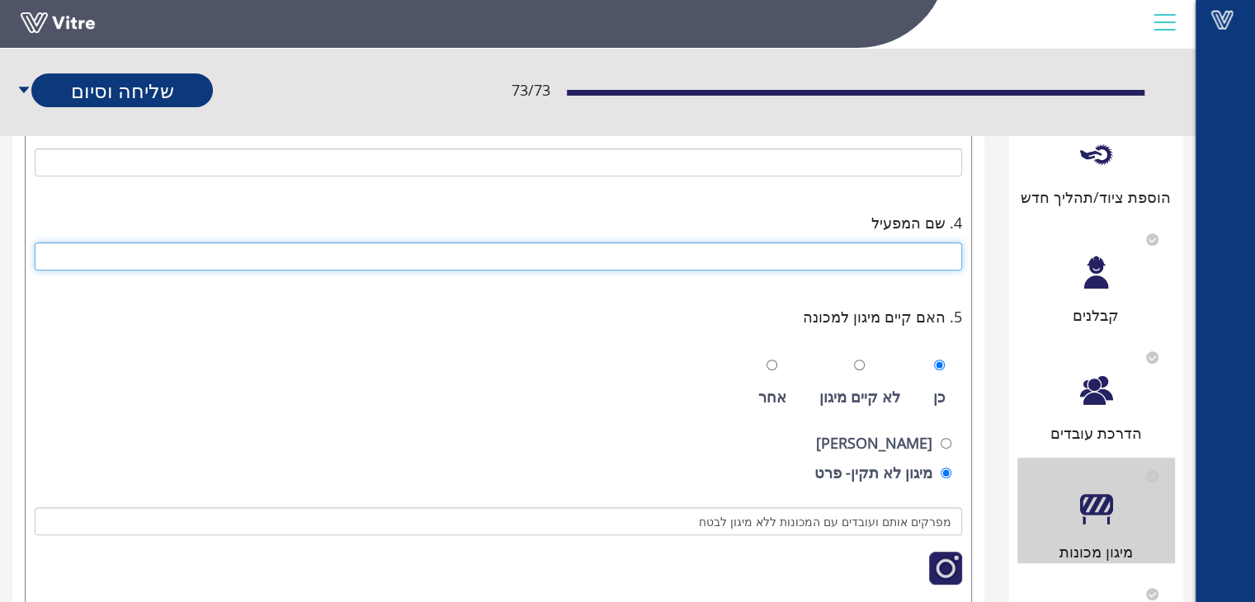
scroll to position [495, 0]
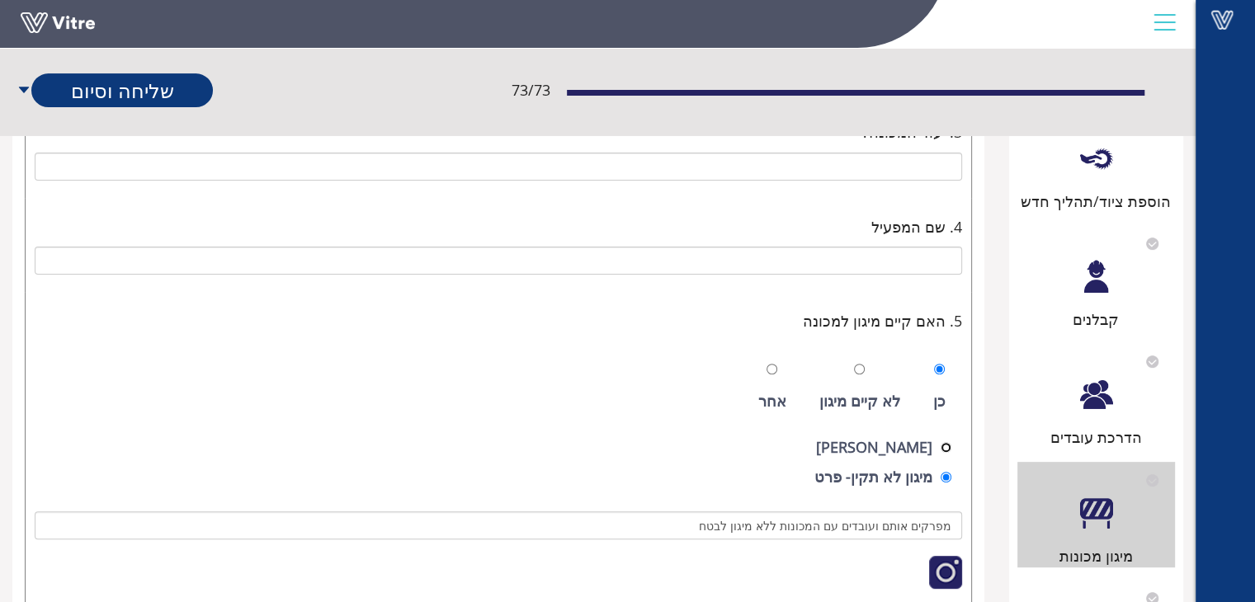
click at [944, 446] on input "radio" at bounding box center [945, 447] width 11 height 11
radio input "true"
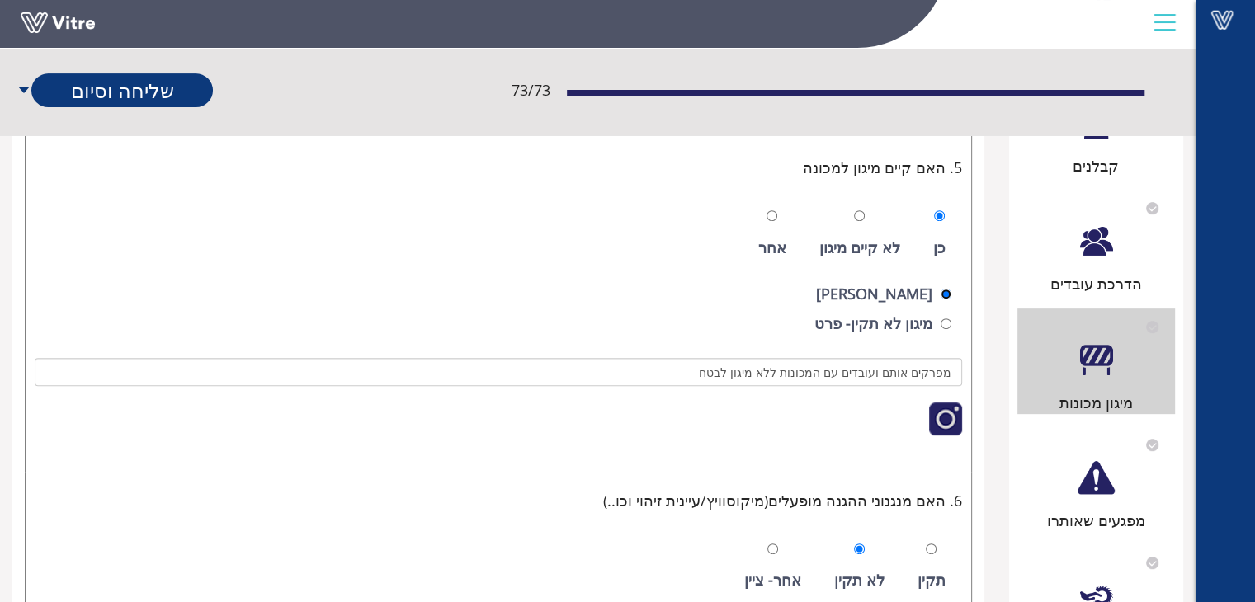
scroll to position [660, 0]
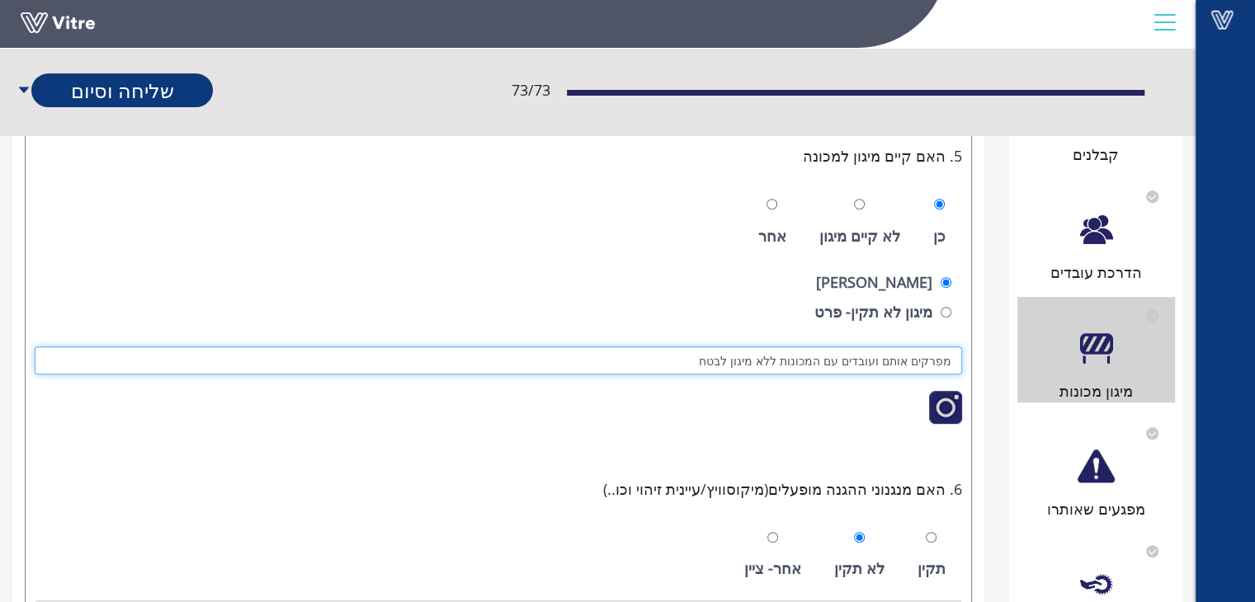
drag, startPoint x: 708, startPoint y: 356, endPoint x: 992, endPoint y: 347, distance: 284.7
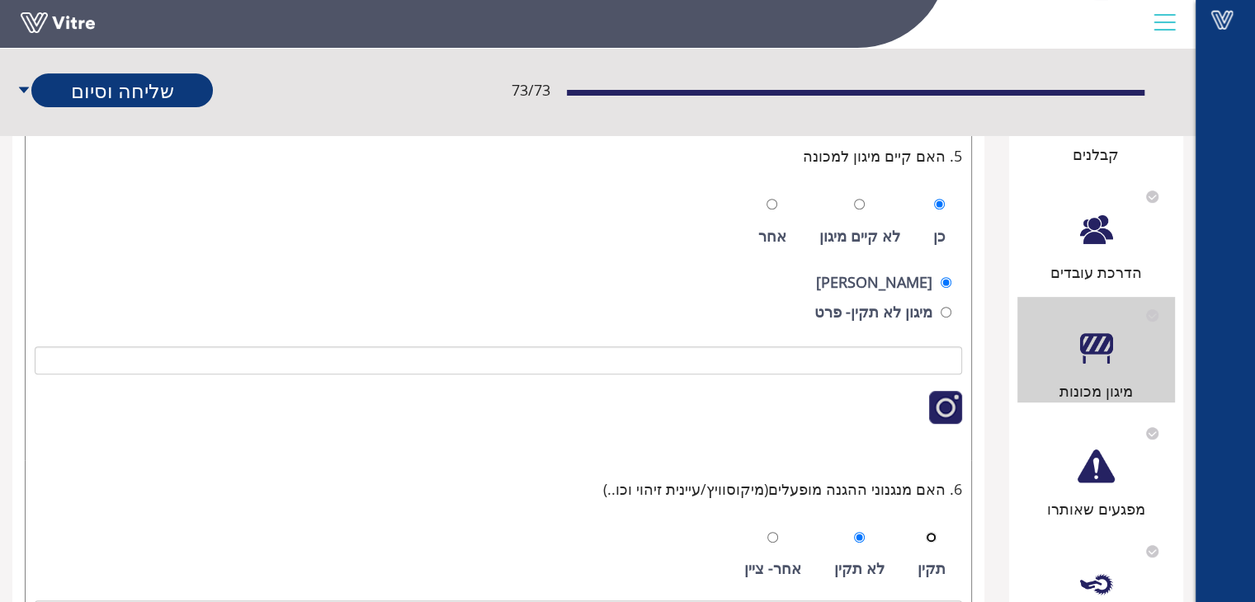
drag, startPoint x: 928, startPoint y: 532, endPoint x: 914, endPoint y: 532, distance: 14.0
click at [924, 531] on div "תקין" at bounding box center [931, 555] width 45 height 76
radio input "true"
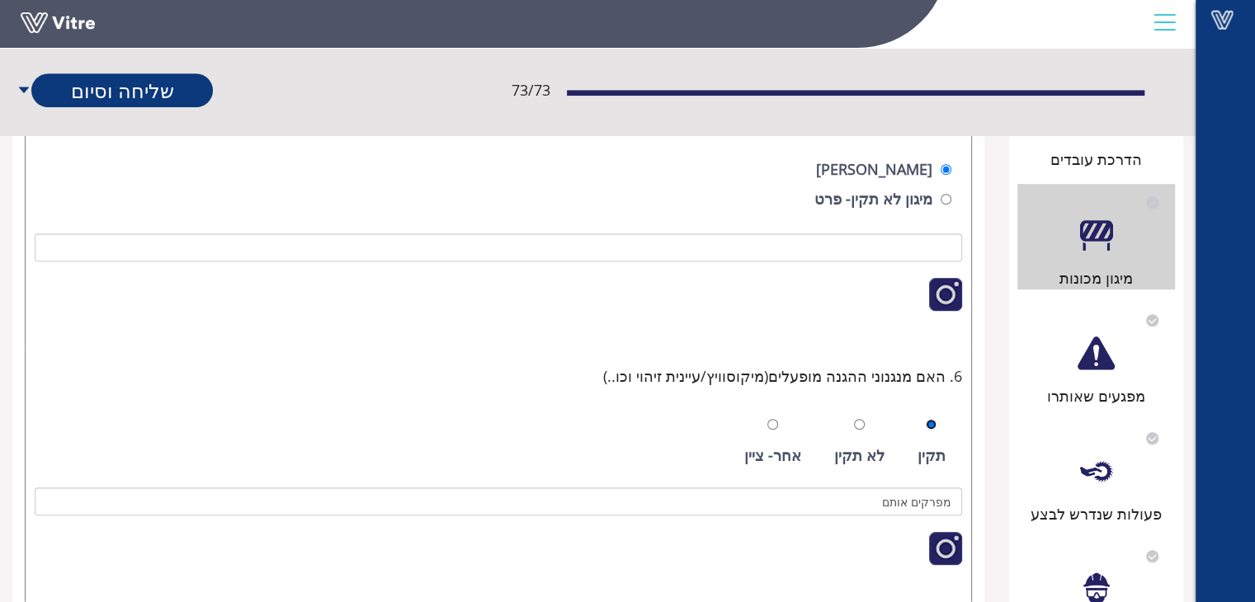
scroll to position [907, 0]
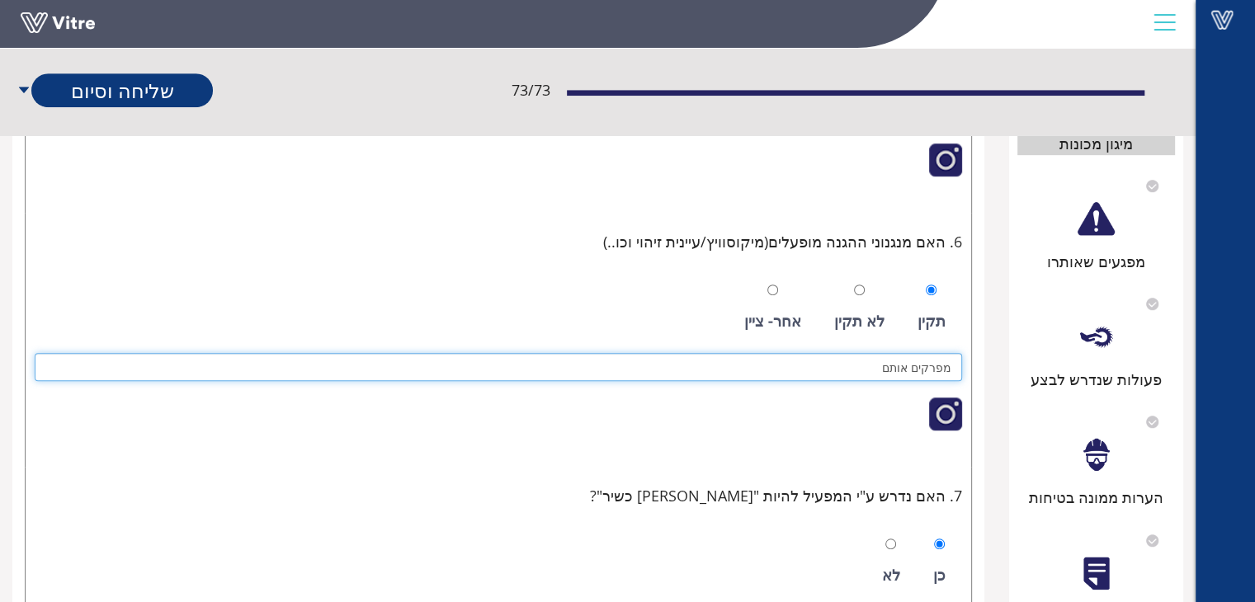
drag, startPoint x: 865, startPoint y: 370, endPoint x: 1003, endPoint y: 375, distance: 137.8
click at [1003, 375] on div "פרטים כללים פעולות שבוצעו במסגרת התפקיד אירועי בטיחות הוספת ציוד/תהליך חדש קבלנ…" at bounding box center [597, 550] width 1195 height 2509
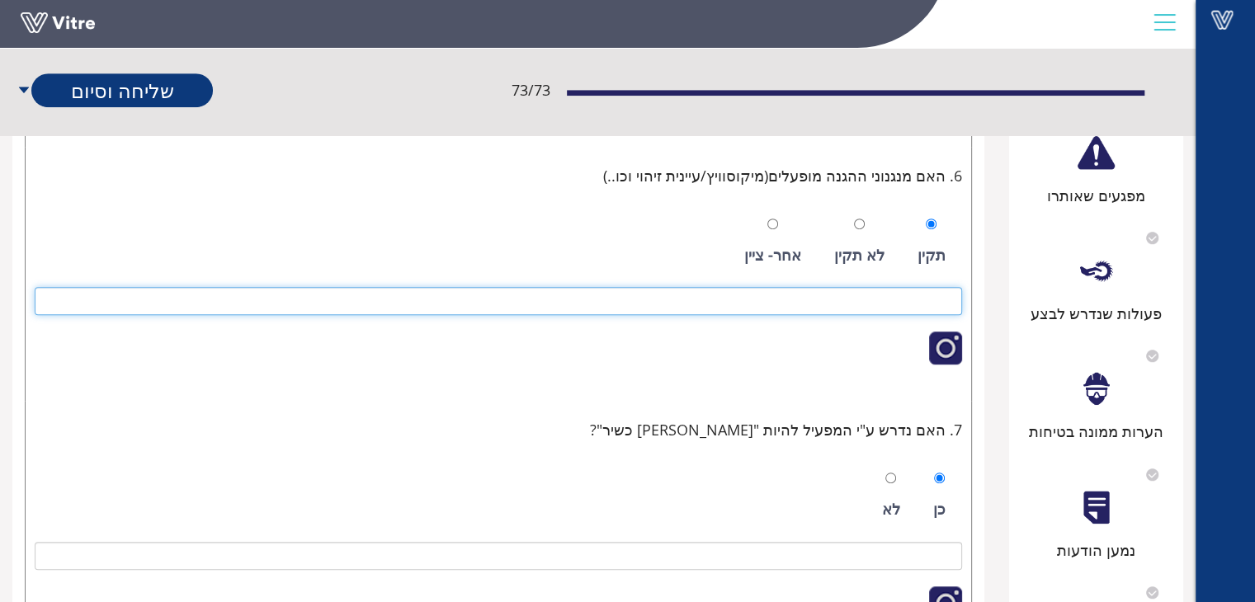
scroll to position [1072, 0]
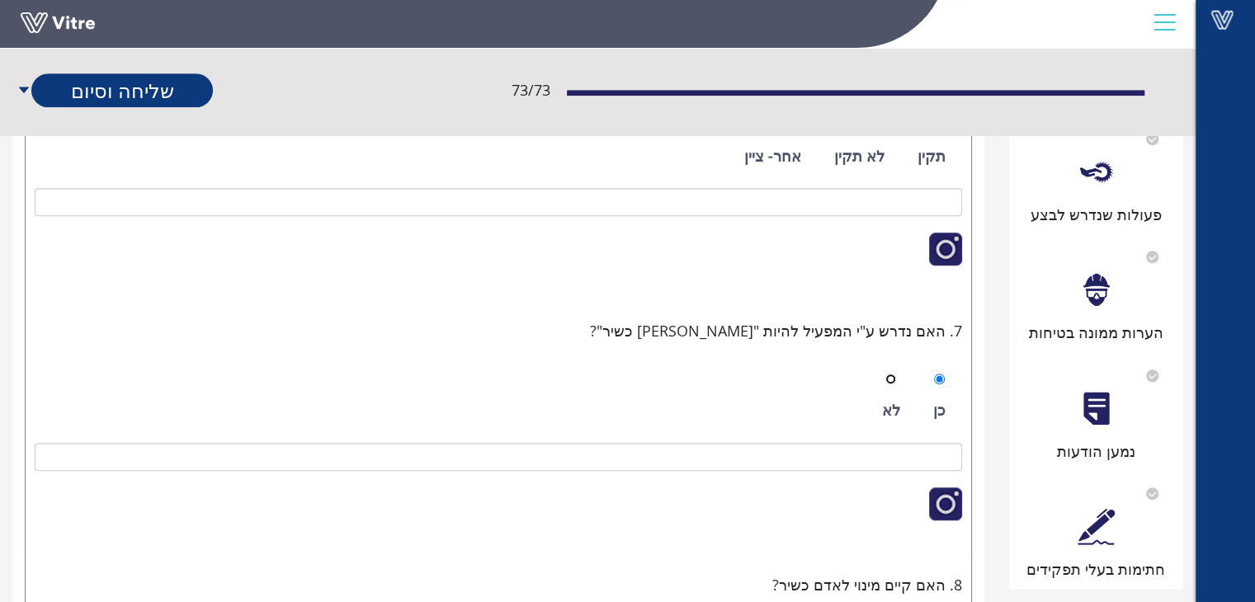
click at [891, 376] on input "radio" at bounding box center [890, 379] width 11 height 11
radio input "true"
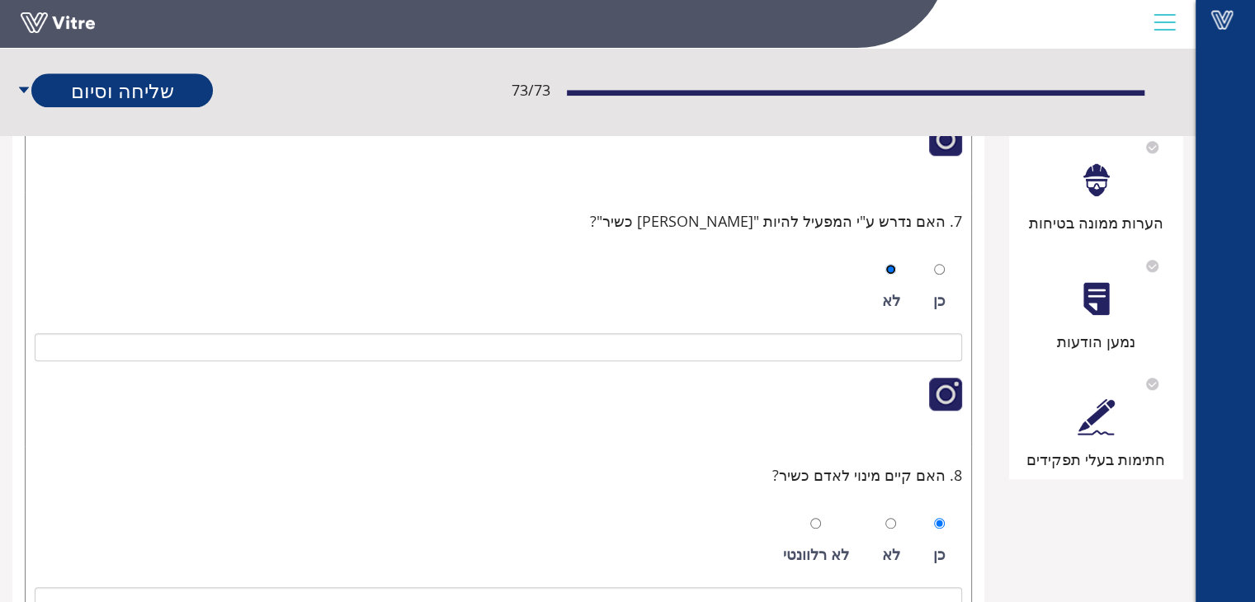
scroll to position [1320, 0]
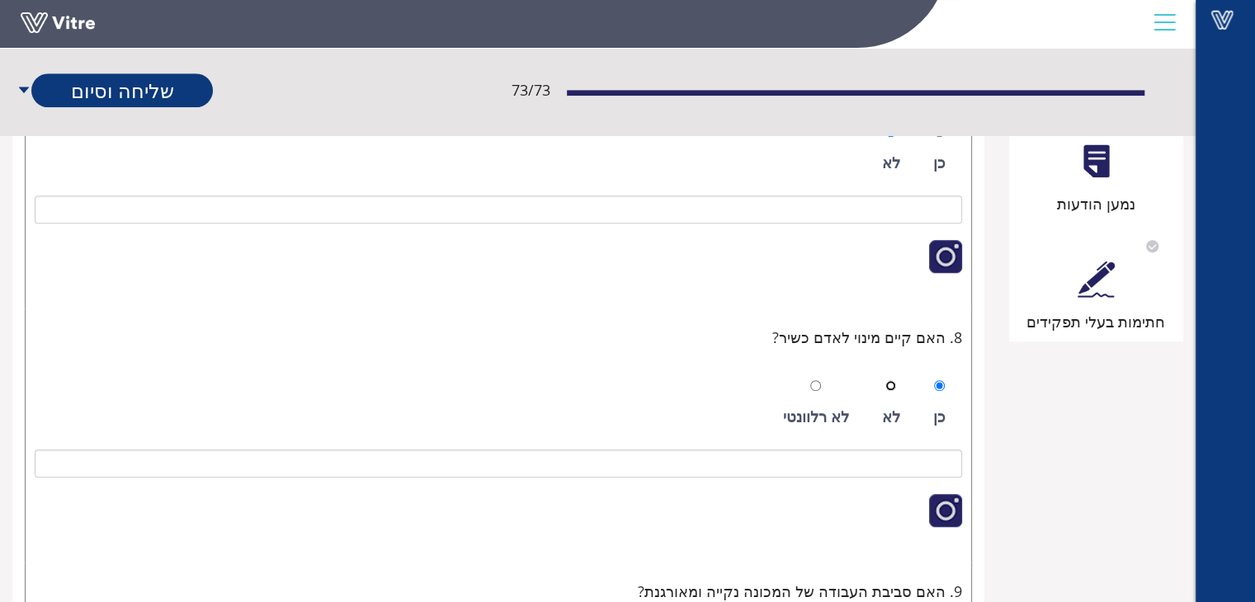
click at [888, 383] on input "radio" at bounding box center [890, 385] width 11 height 11
radio input "true"
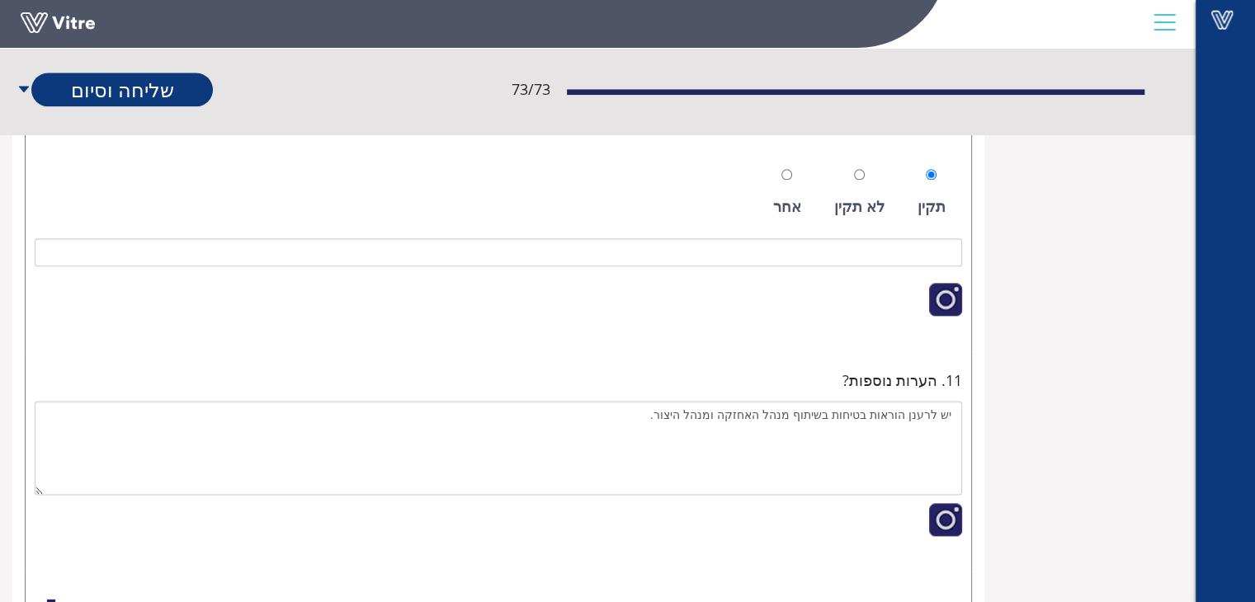
scroll to position [2062, 0]
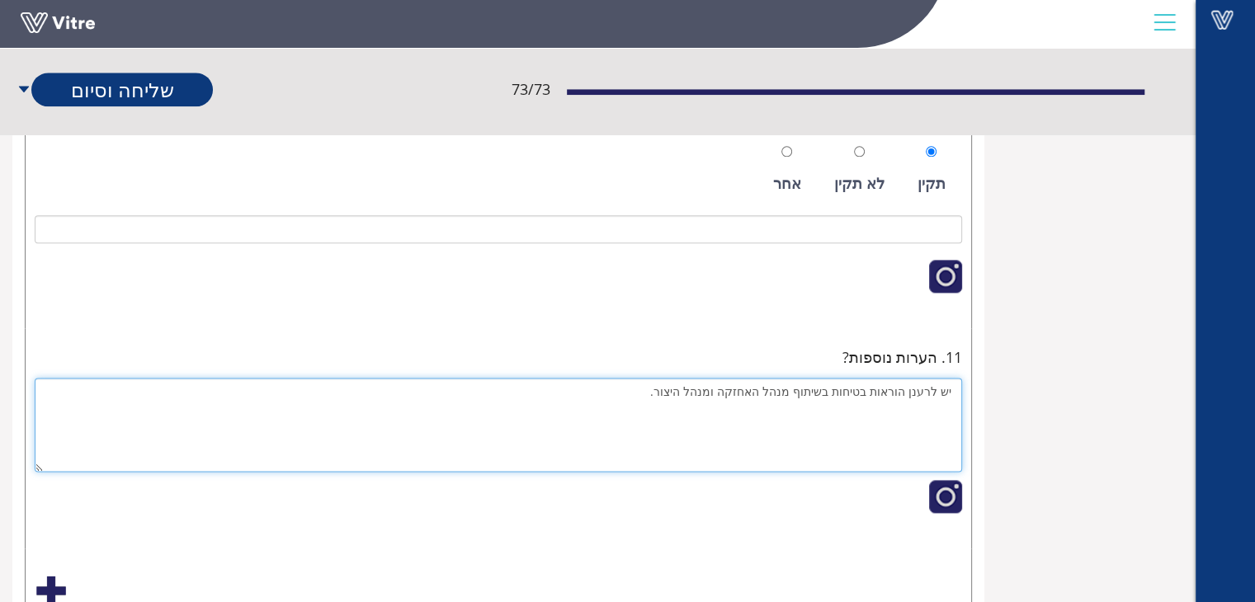
drag, startPoint x: 663, startPoint y: 398, endPoint x: 924, endPoint y: 405, distance: 260.8
click at [924, 405] on textarea "יש לרענן הוראות בטיחות בשיתוף מנהל האחזקה ומנהל היצור." at bounding box center [498, 425] width 927 height 94
type textarea "י"
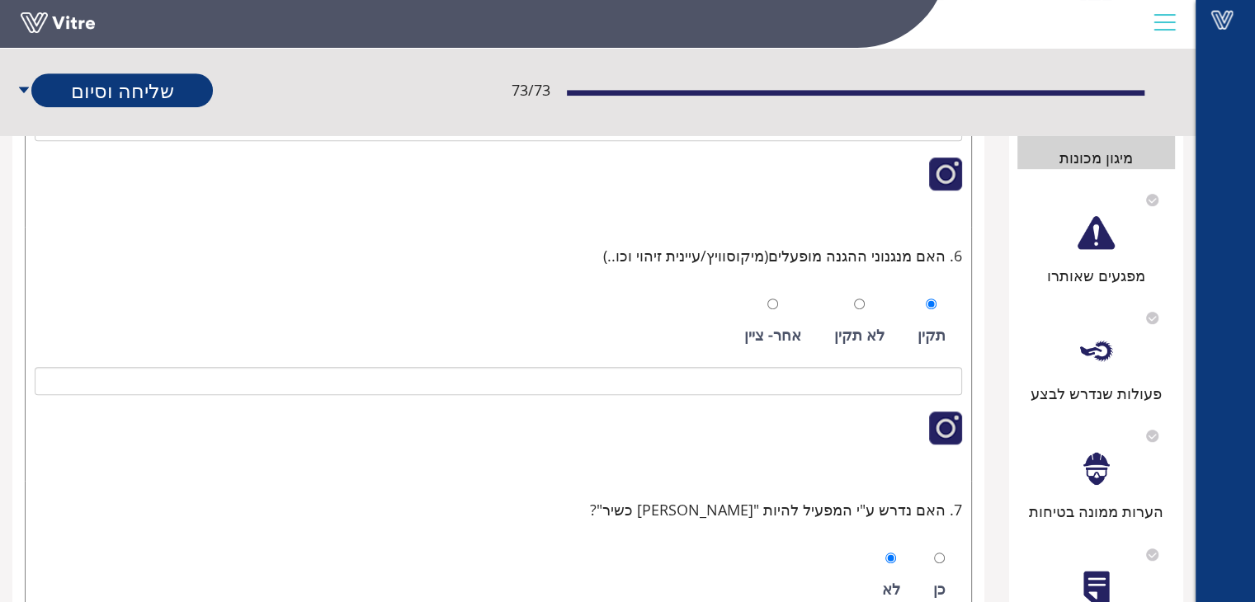
scroll to position [828, 0]
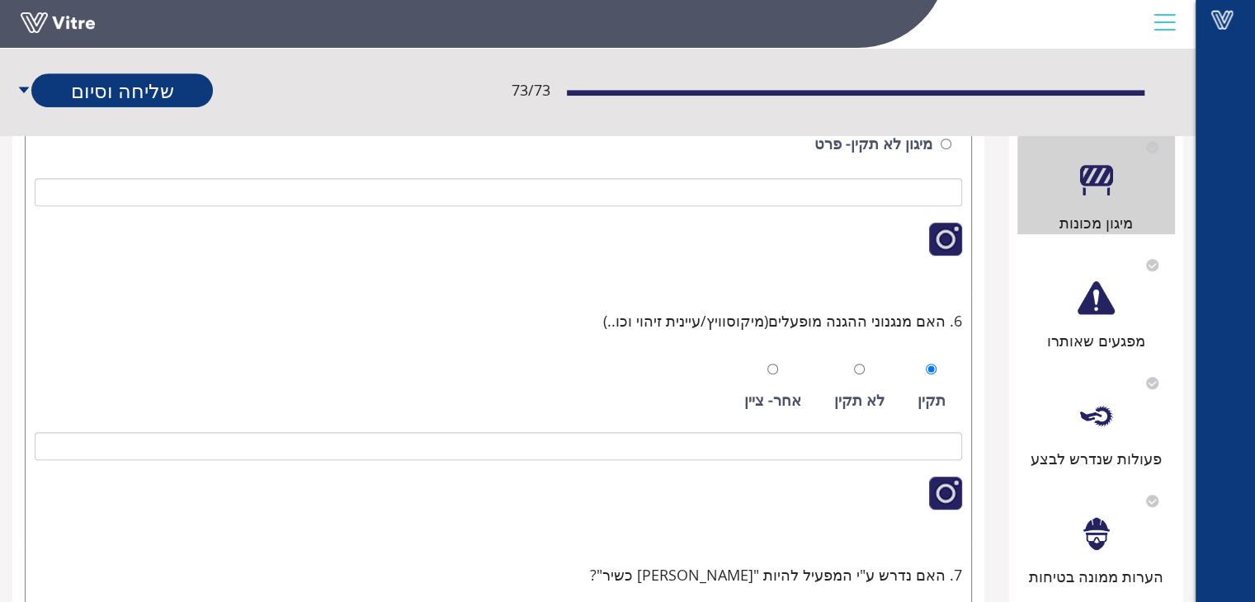
click at [1111, 323] on div "מפגעים שאותרו" at bounding box center [1096, 300] width 158 height 106
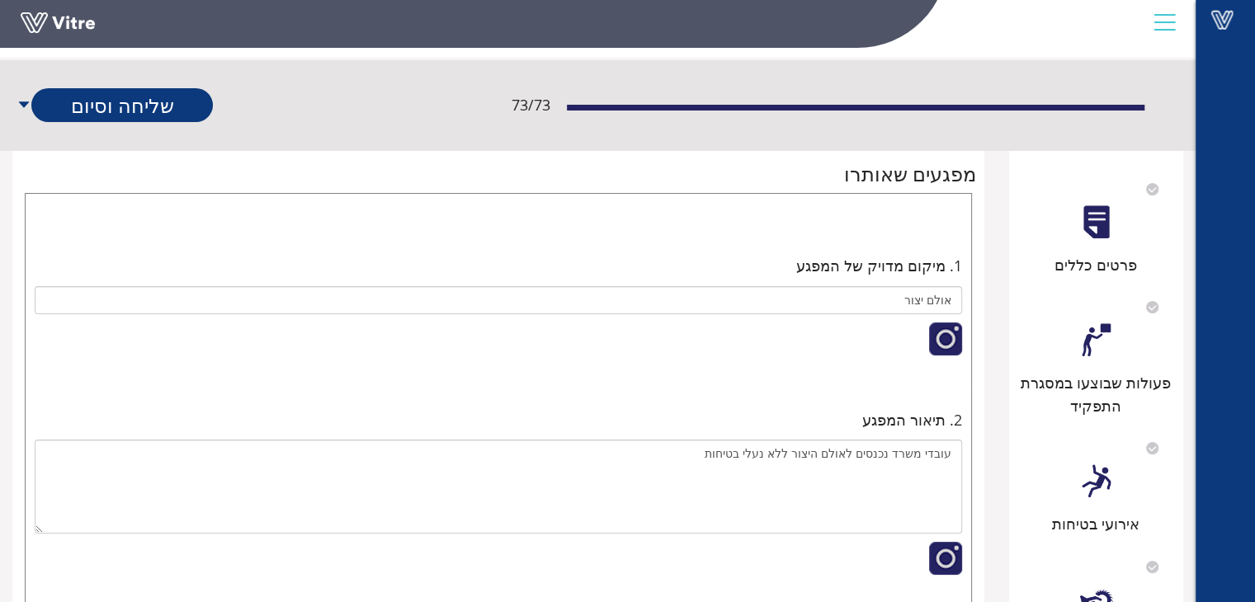
scroll to position [82, 0]
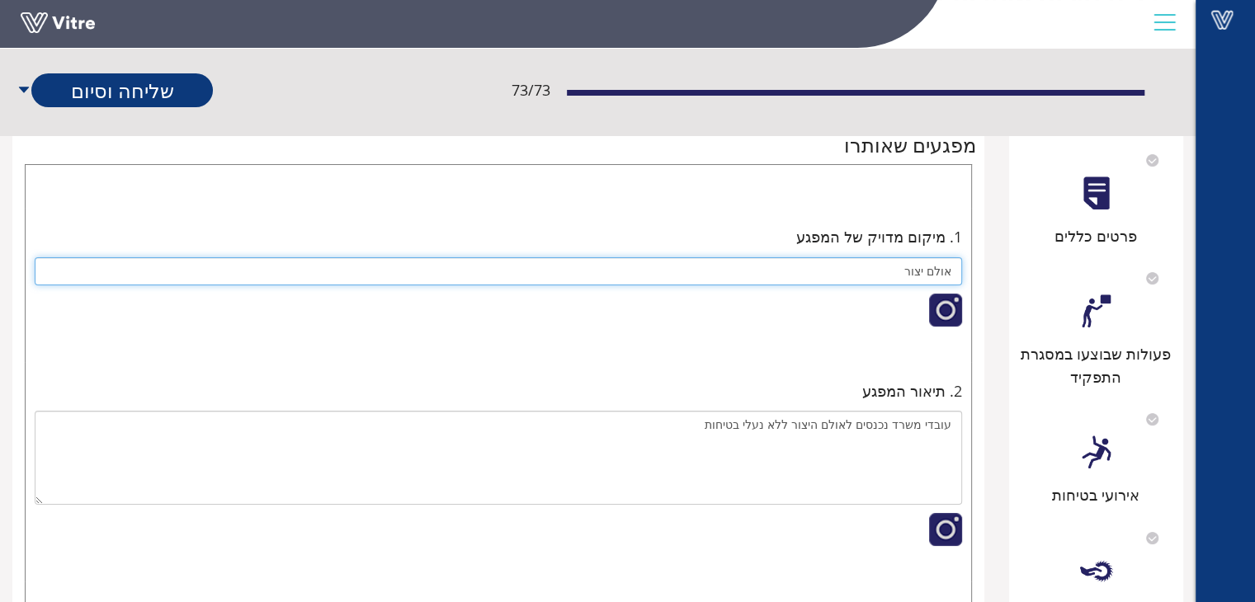
drag, startPoint x: 904, startPoint y: 273, endPoint x: 422, endPoint y: 393, distance: 497.4
click at [949, 289] on div "אולם יצור" at bounding box center [498, 300] width 927 height 87
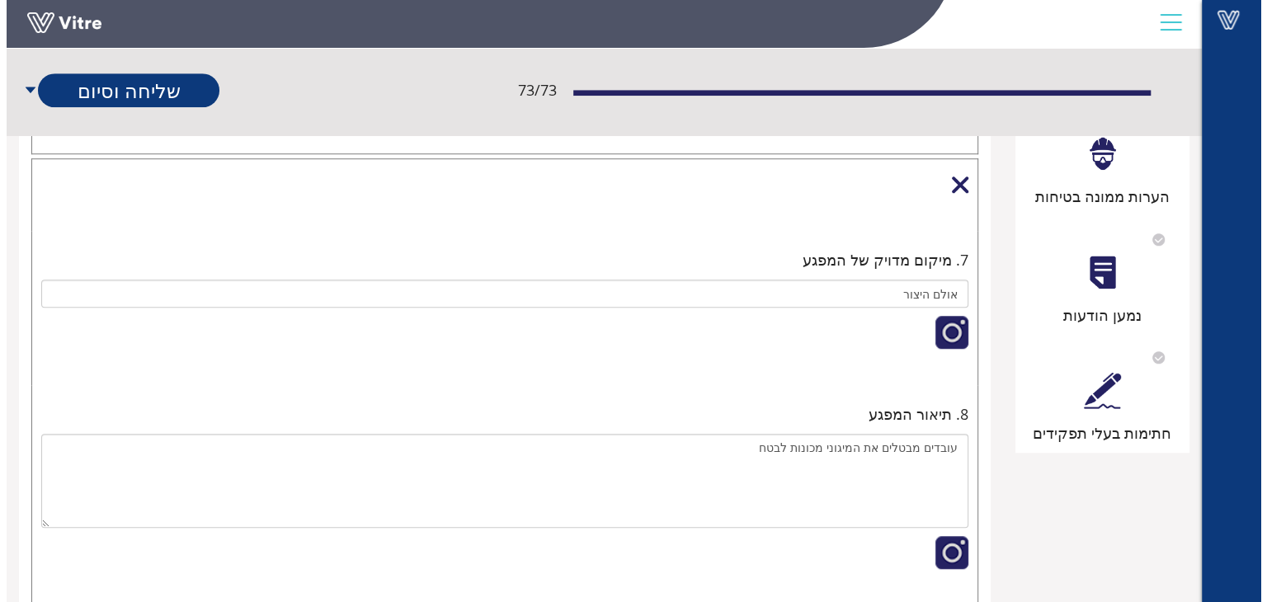
scroll to position [1237, 0]
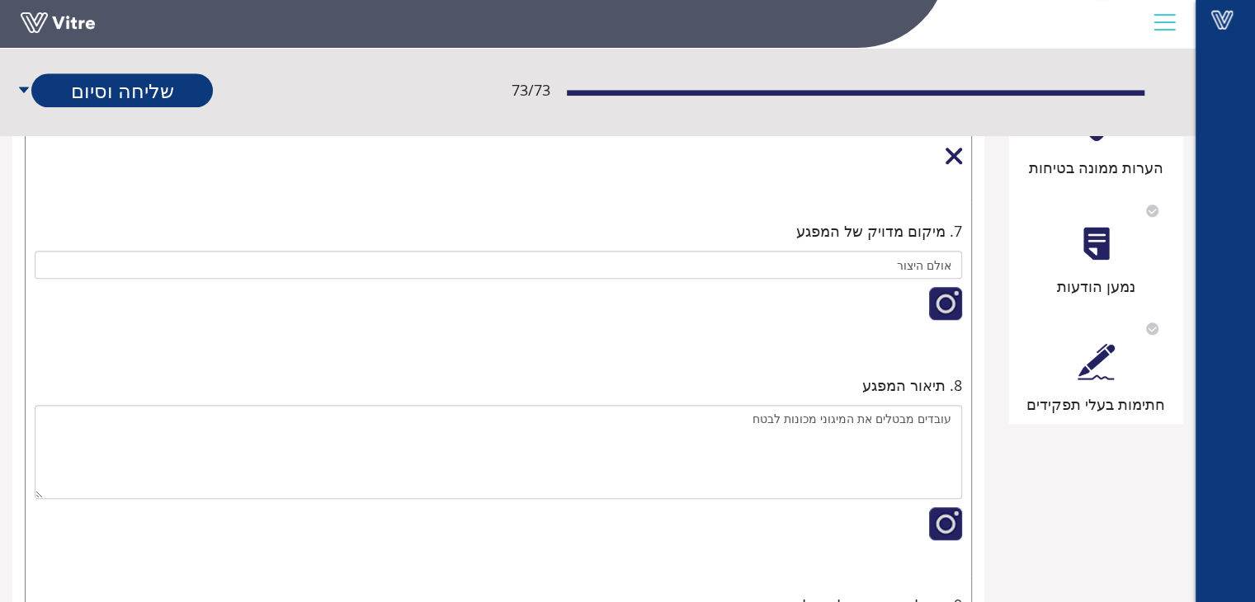
type input "מחסן"
click at [946, 158] on div at bounding box center [953, 156] width 16 height 16
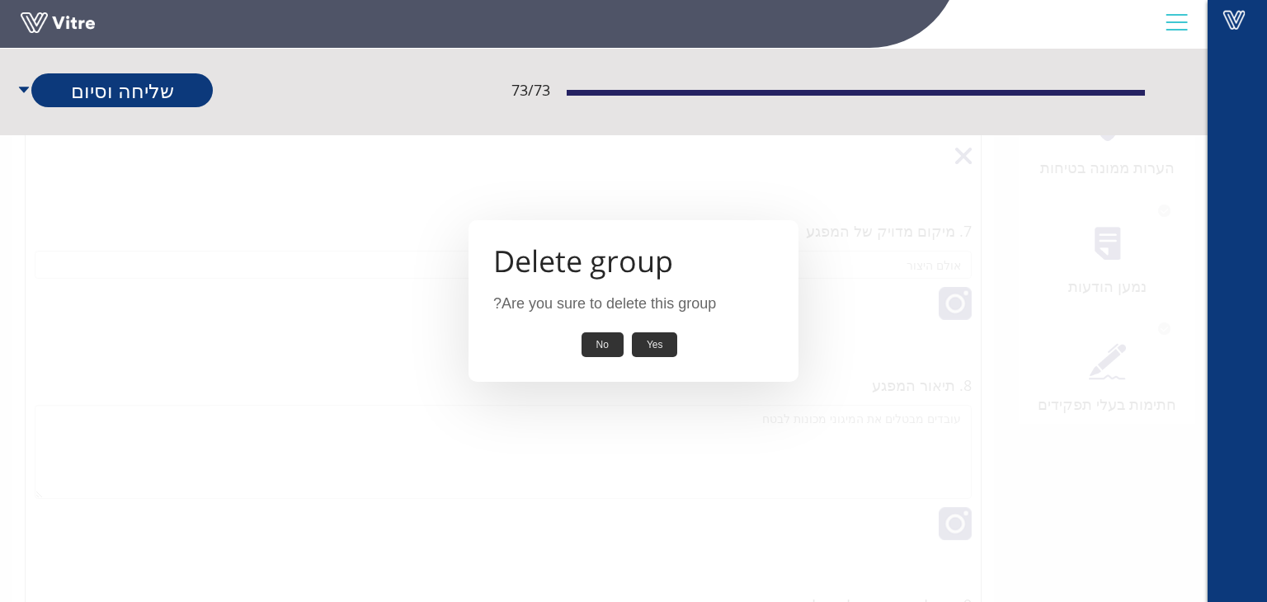
click at [662, 351] on button "Yes" at bounding box center [655, 345] width 46 height 26
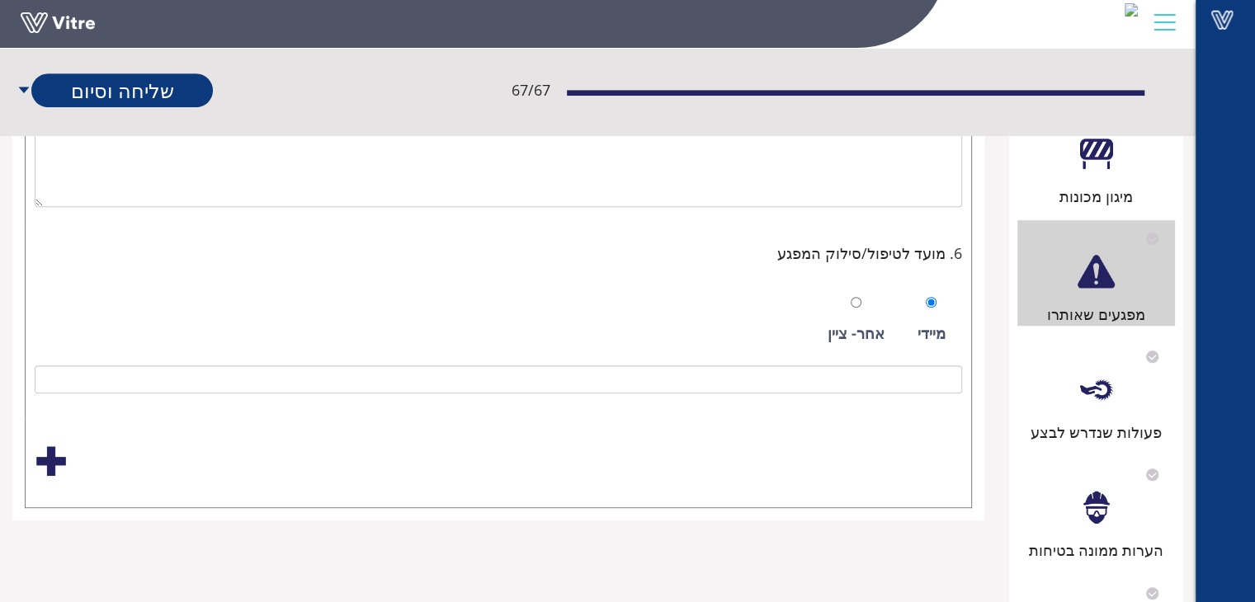
scroll to position [853, 0]
click at [1092, 422] on div "פעולות שנדרש לבצע" at bounding box center [1096, 433] width 158 height 23
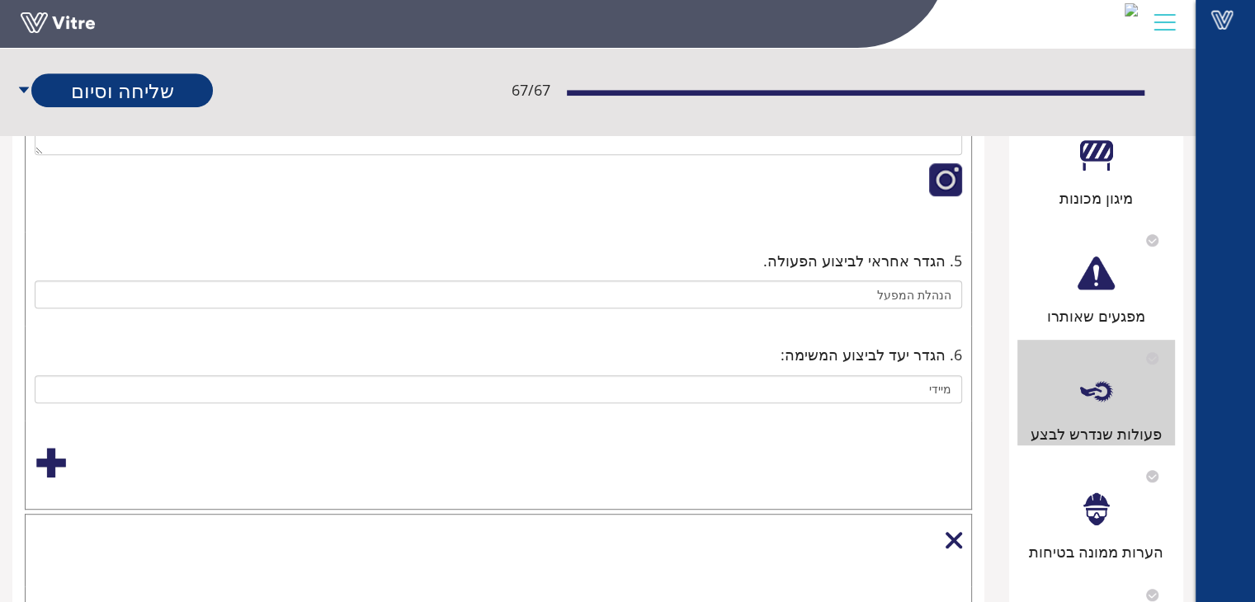
scroll to position [0, 0]
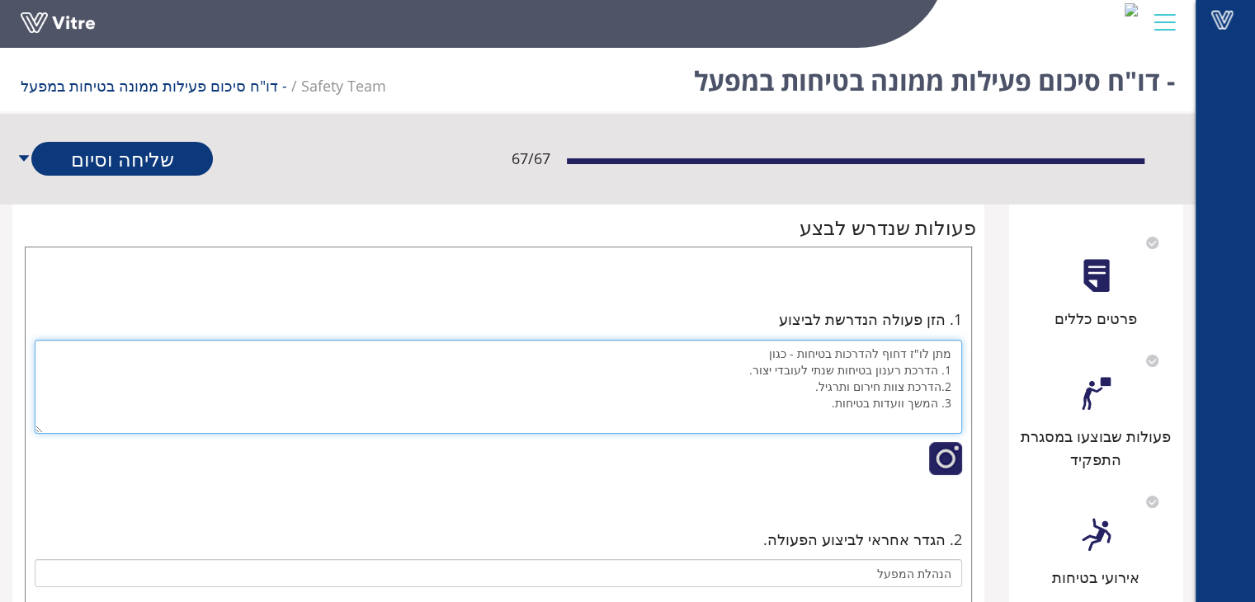
drag, startPoint x: 767, startPoint y: 368, endPoint x: 602, endPoint y: 446, distance: 182.6
click at [789, 370] on textarea "מתן לו"ז דחוף להדרכות בטיחות - כגון 1. הדרכת רענון בטיחות שנתי לעובדי יצור. 2.ה…" at bounding box center [498, 387] width 927 height 94
drag, startPoint x: 824, startPoint y: 412, endPoint x: 955, endPoint y: 393, distance: 132.4
click at [955, 393] on textarea "מתן לו"ז דחוף להדרכות בטיחות - כגון 1. הדרכת רענון בטיחות שנתי לעובדי מחסן. 2.ה…" at bounding box center [498, 387] width 927 height 94
click at [761, 367] on textarea "מתן לו"ז דחוף להדרכות בטיחות - כגון 1. הדרכת רענון בטיחות שנתי לעובדי מחסן." at bounding box center [498, 387] width 927 height 94
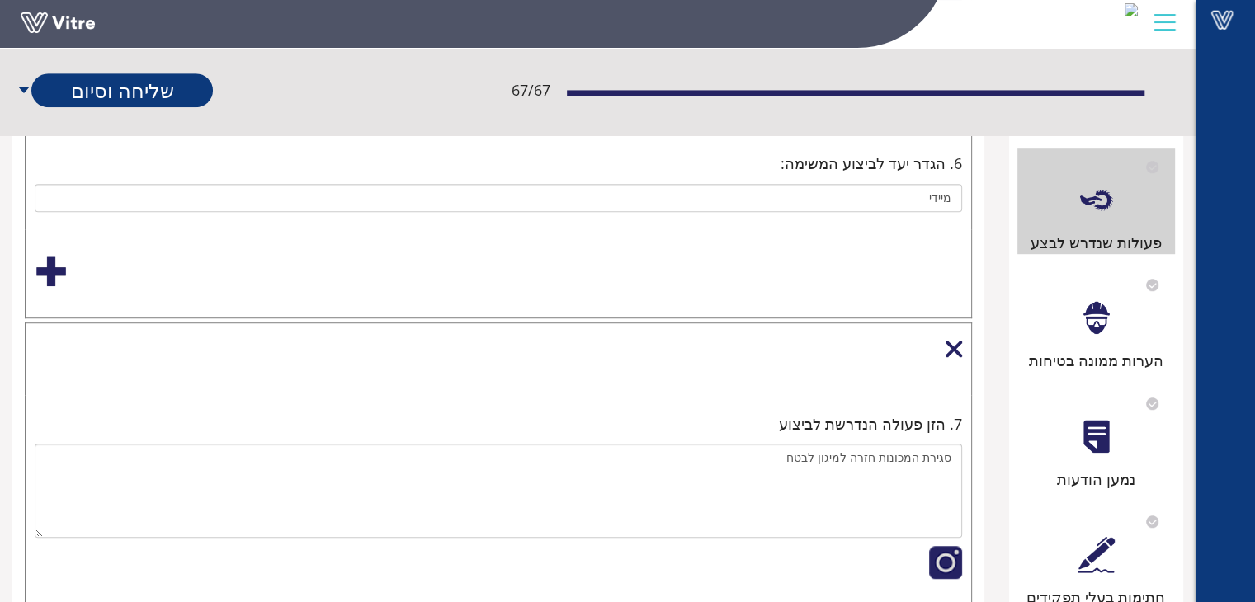
scroll to position [1072, 0]
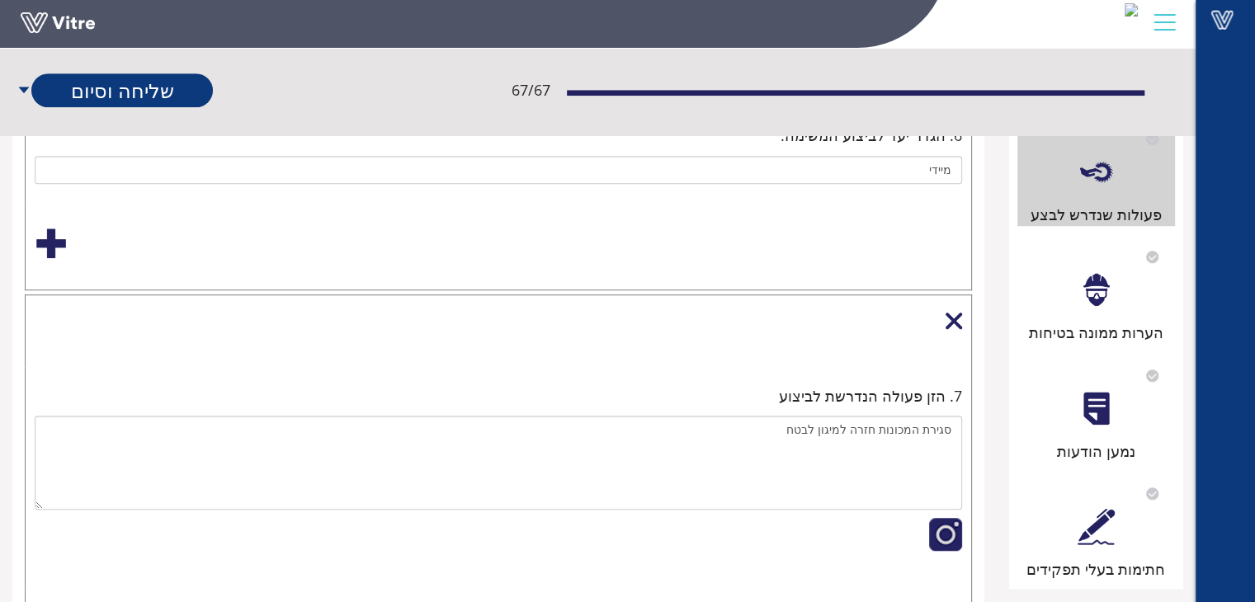
type textarea "מתן לו"ז דחוף להדרכות בטיחות - כגון 1. הדרכת רענון בטיחות שנתי לעובדי מחסן שמתק…"
click at [948, 321] on div at bounding box center [953, 321] width 16 height 16
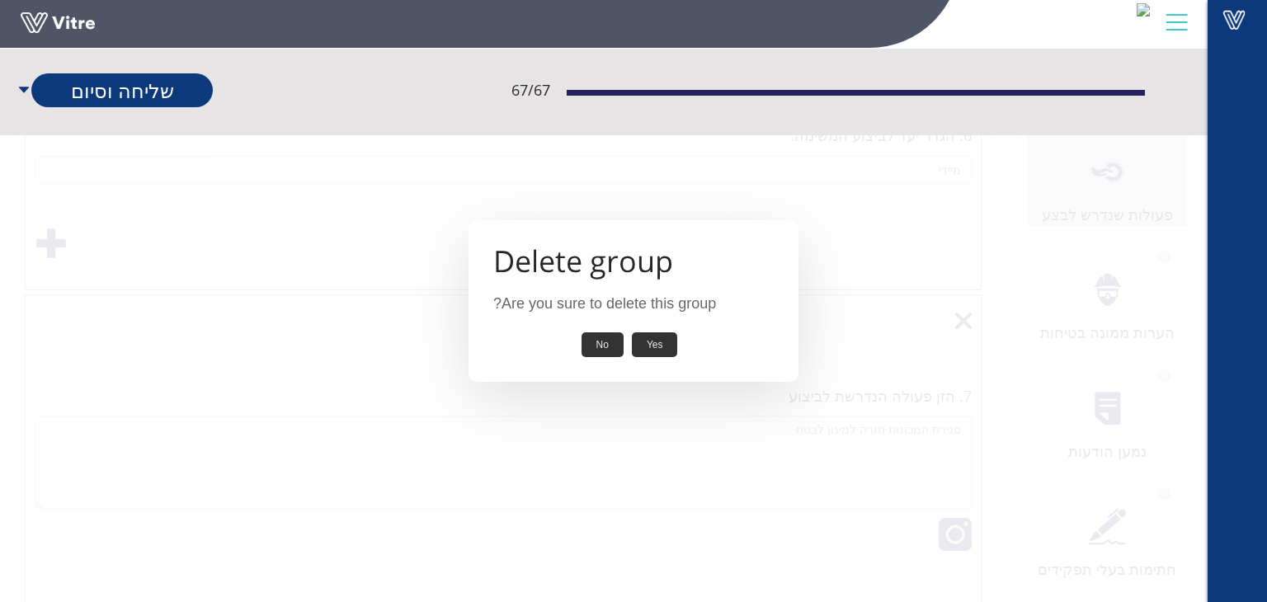
click at [660, 346] on button "Yes" at bounding box center [655, 345] width 46 height 26
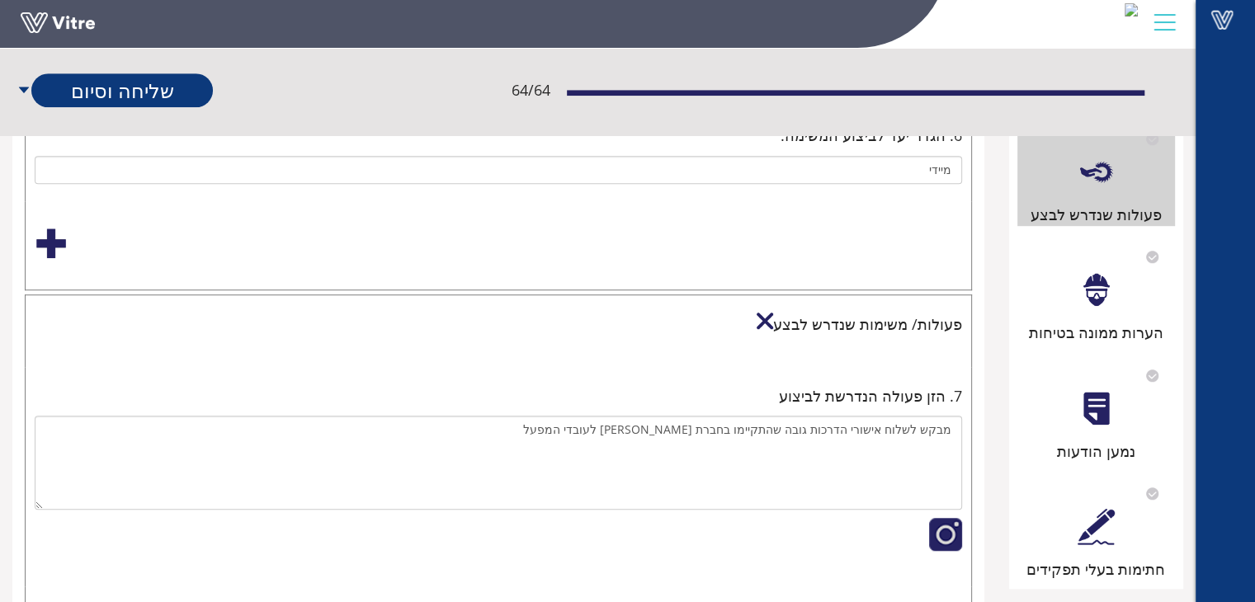
click at [773, 313] on div at bounding box center [764, 321] width 16 height 16
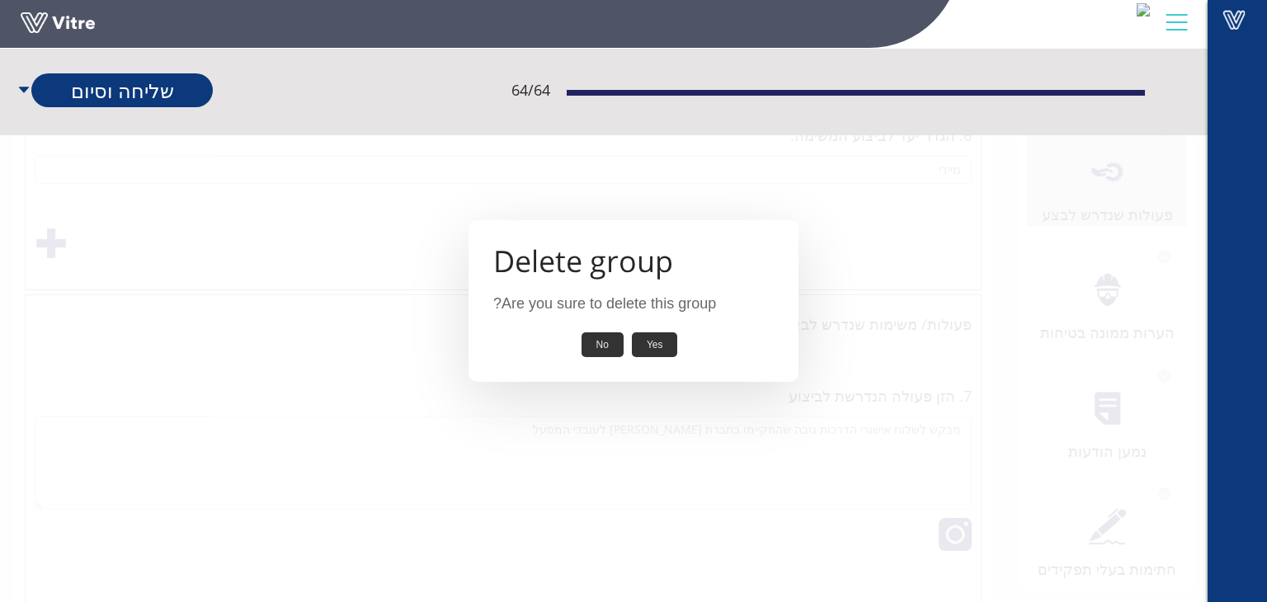
click at [663, 341] on button "Yes" at bounding box center [655, 345] width 46 height 26
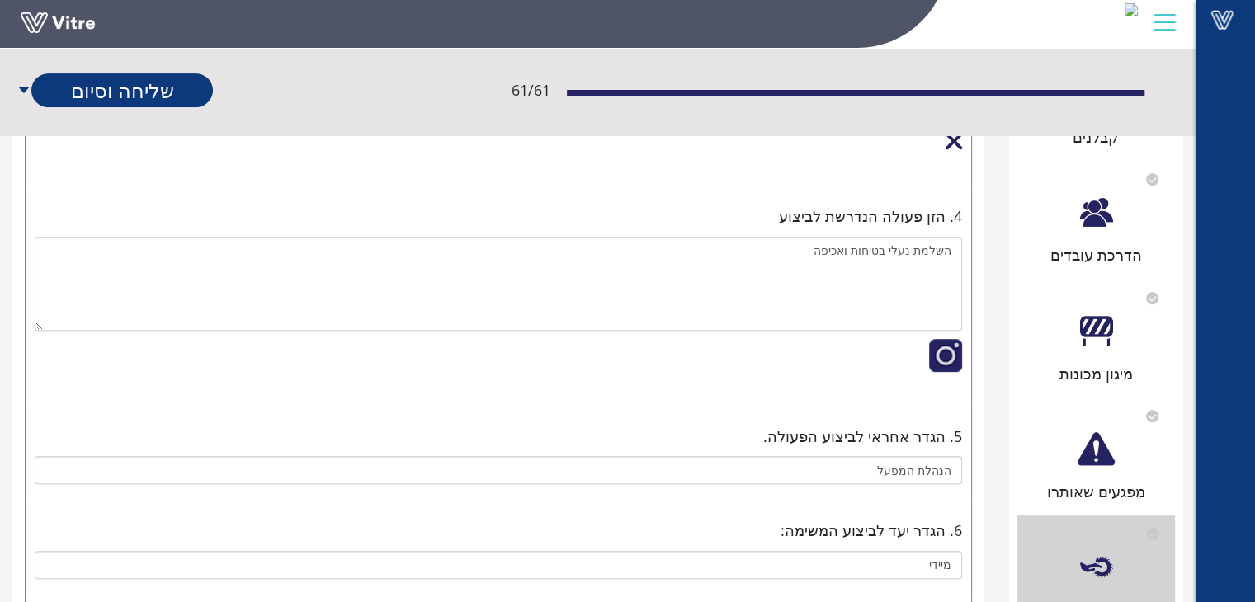
scroll to position [660, 0]
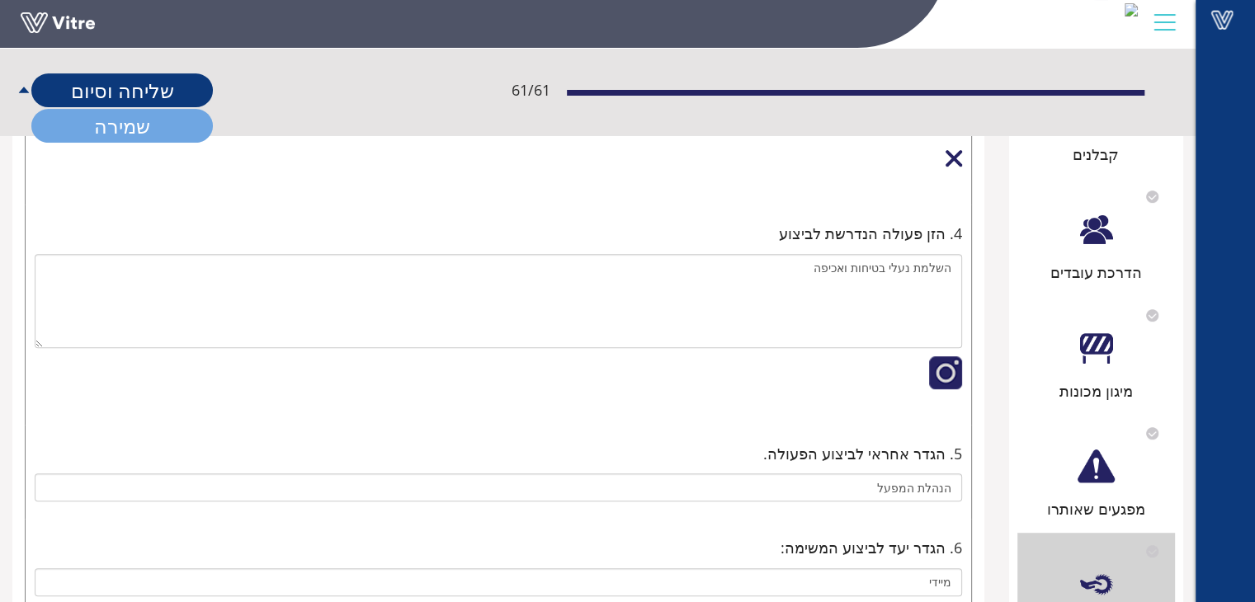
click at [116, 125] on link "שמירה" at bounding box center [121, 126] width 181 height 34
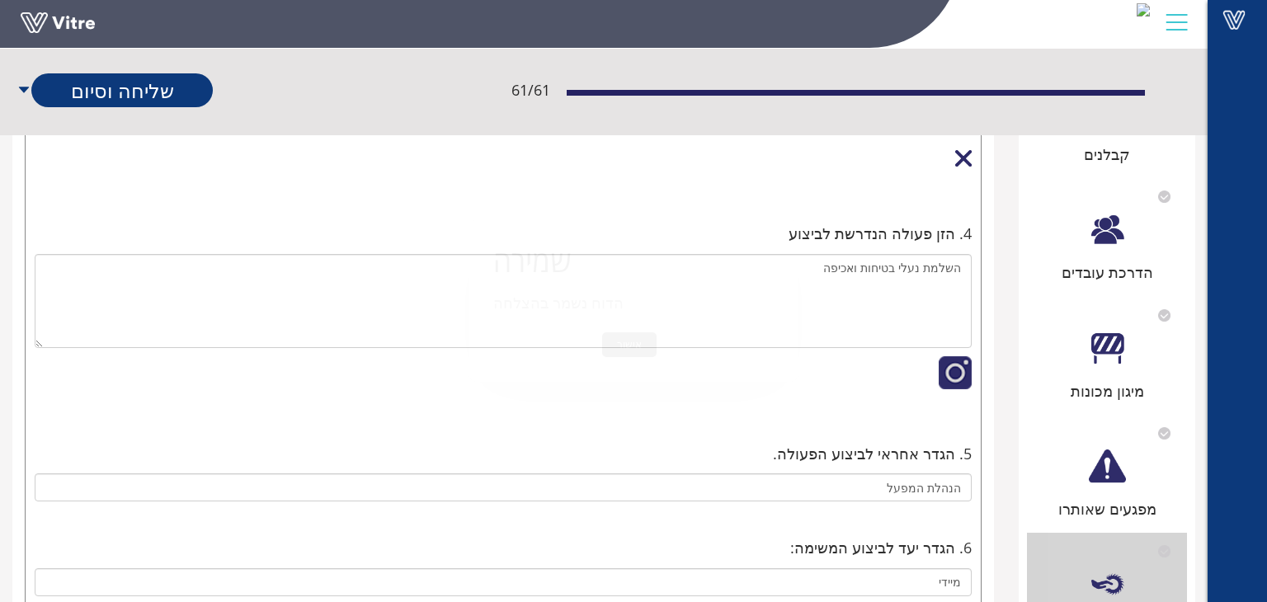
click at [646, 342] on button "אישור" at bounding box center [629, 345] width 54 height 26
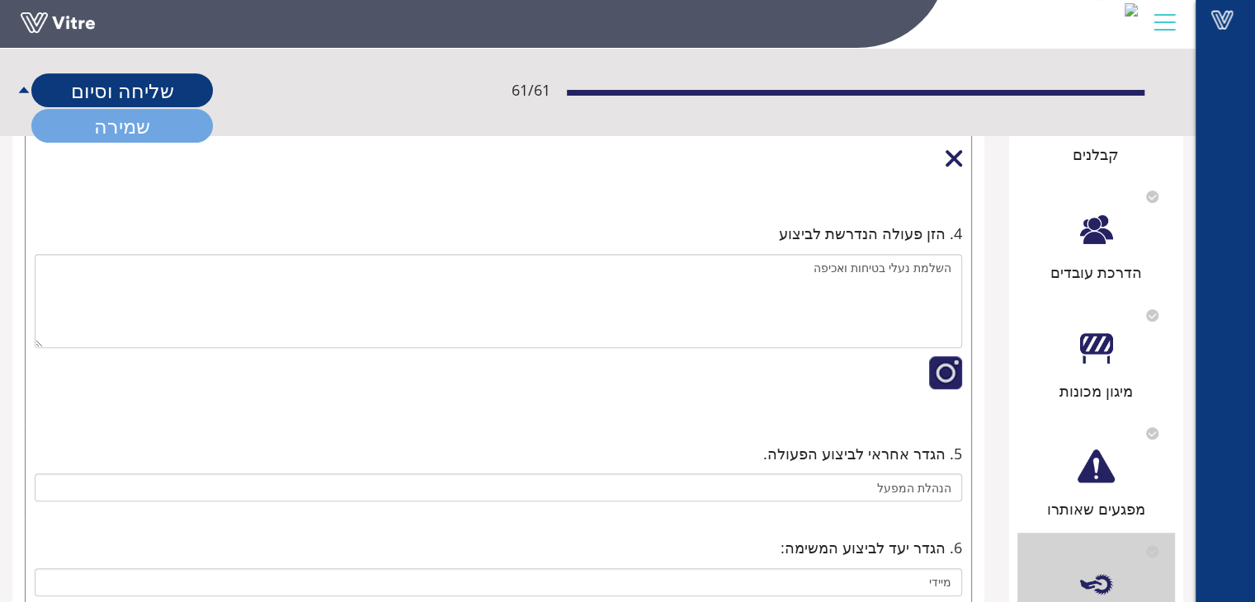
click at [111, 125] on link "שמירה" at bounding box center [121, 126] width 181 height 34
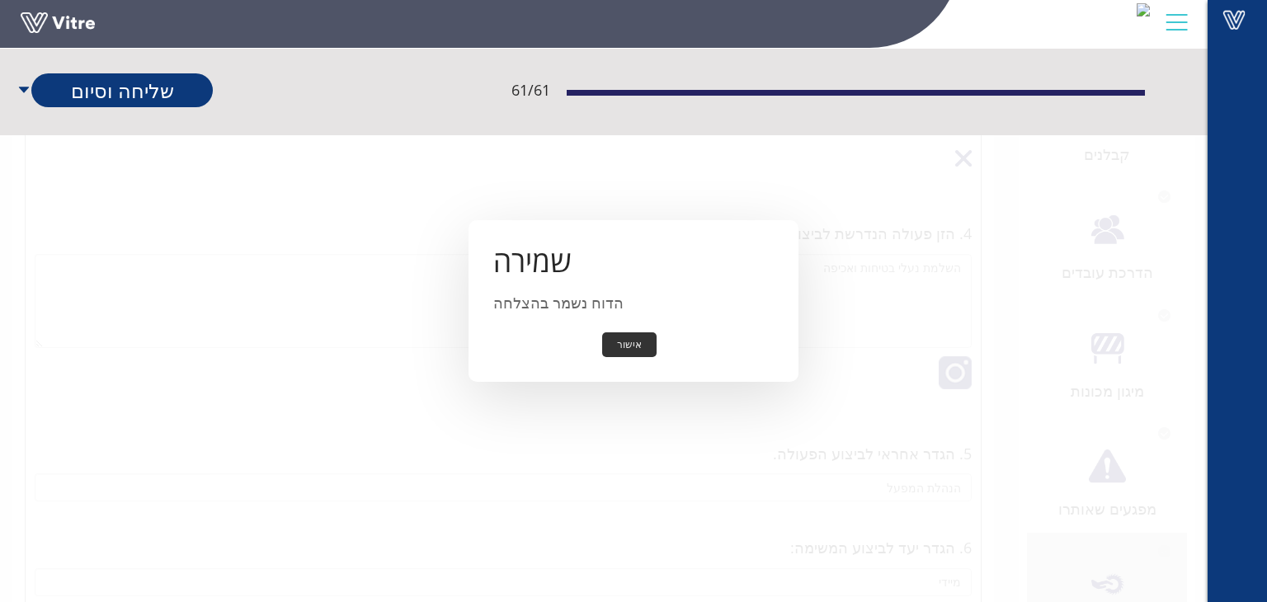
click at [643, 342] on button "אישור" at bounding box center [629, 345] width 54 height 26
